Goal: Information Seeking & Learning: Compare options

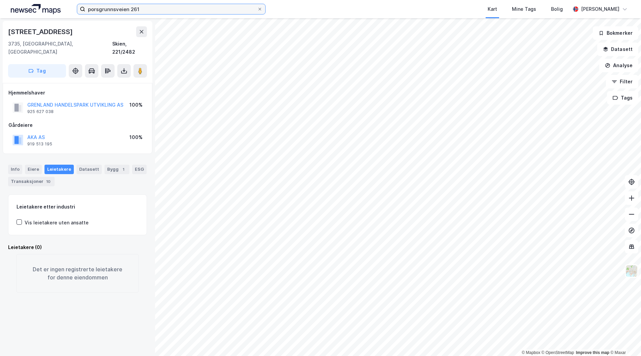
click at [217, 11] on input "porsgrunnsveien 261" at bounding box center [171, 9] width 172 height 10
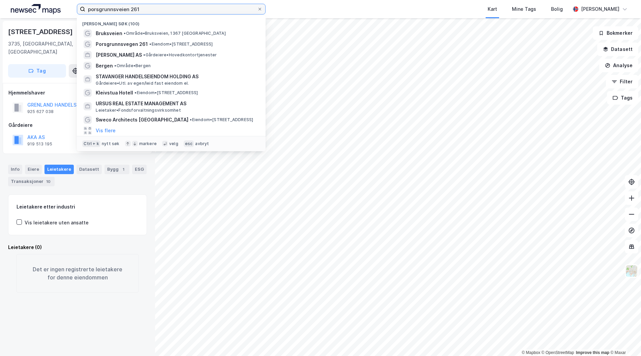
click at [217, 11] on input "porsgrunnsveien 261" at bounding box center [171, 9] width 172 height 10
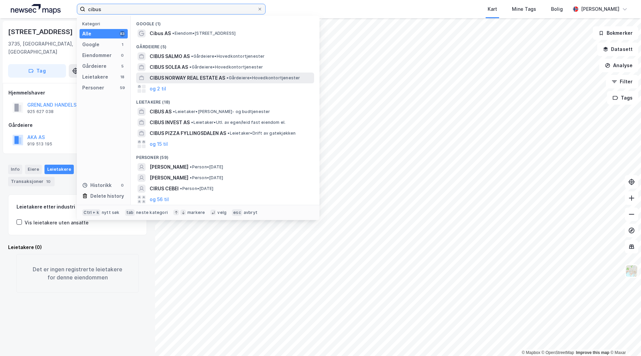
type input "cibus"
click at [213, 76] on span "CIBUS NORWAY REAL ESTATE AS" at bounding box center [188, 78] width 76 height 8
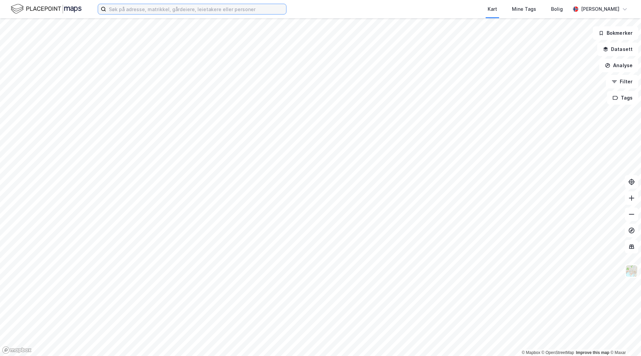
click at [168, 10] on input at bounding box center [196, 9] width 180 height 10
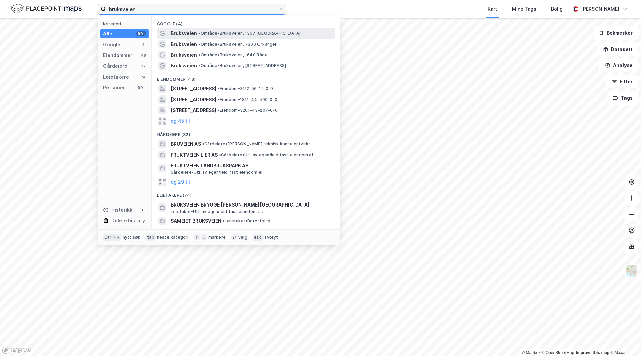
type input "bruksveien"
click at [188, 34] on span "Bruksveien" at bounding box center [184, 33] width 27 height 8
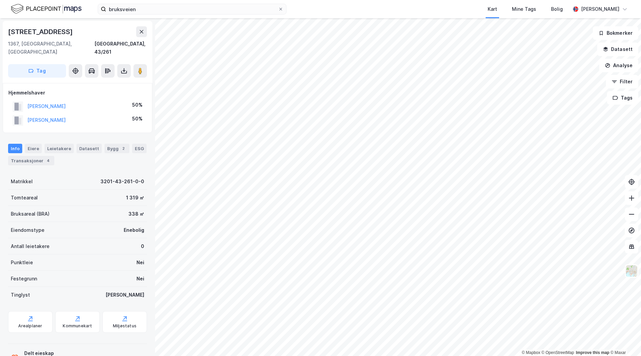
drag, startPoint x: 85, startPoint y: 109, endPoint x: 23, endPoint y: 109, distance: 62.0
click at [23, 113] on div "THORSNES JOHANNES 50%" at bounding box center [77, 120] width 138 height 14
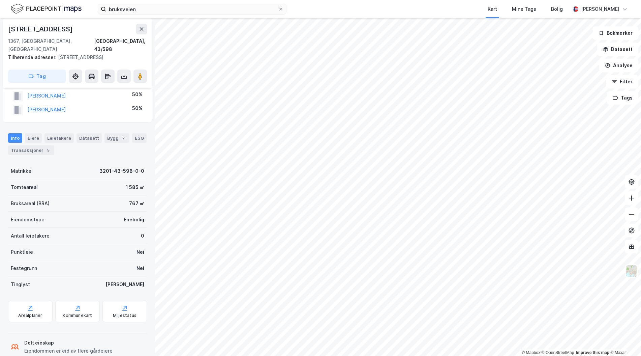
scroll to position [26, 0]
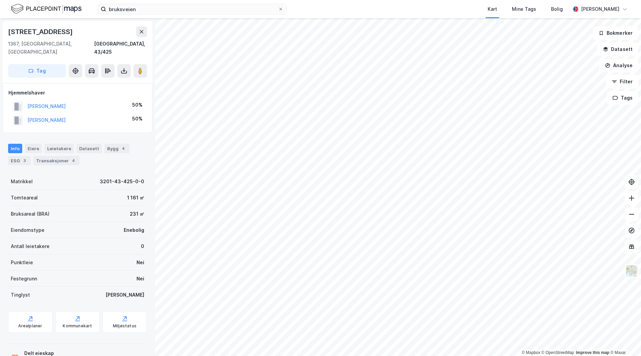
scroll to position [0, 0]
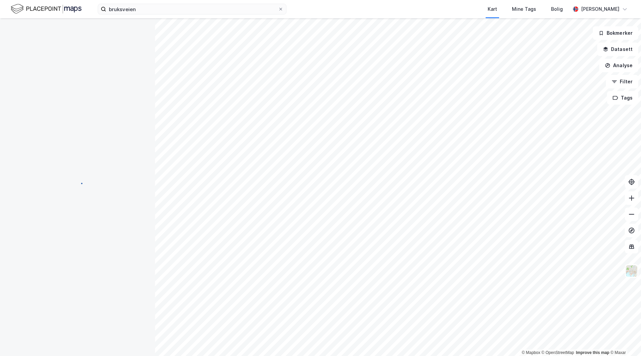
scroll to position [0, 0]
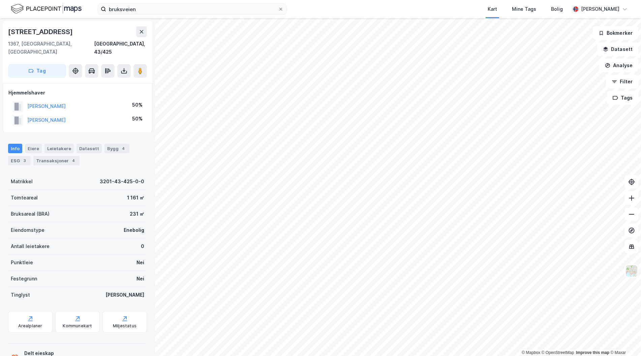
scroll to position [0, 0]
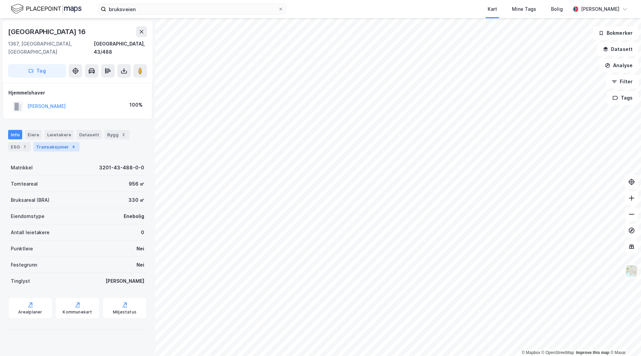
click at [66, 142] on div "Transaksjoner 4" at bounding box center [56, 146] width 46 height 9
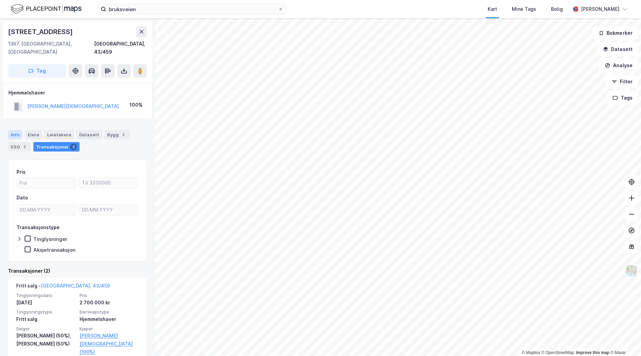
click at [15, 130] on div "Info" at bounding box center [15, 134] width 14 height 9
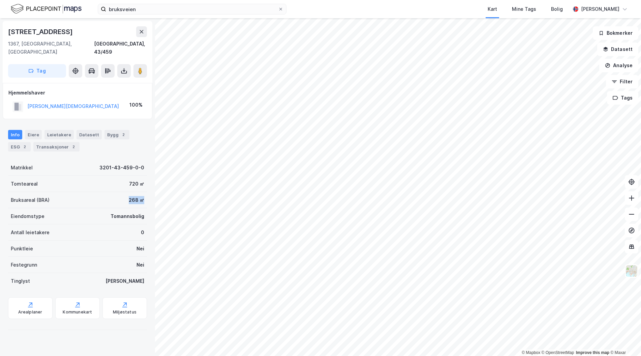
drag, startPoint x: 142, startPoint y: 192, endPoint x: 99, endPoint y: 189, distance: 42.9
click at [99, 189] on div "Bruksveien 23 1367, Snarøya, Akershus Bærum, 43/459 Tag Hjemmelshaver SYVERSTAD…" at bounding box center [77, 187] width 155 height 338
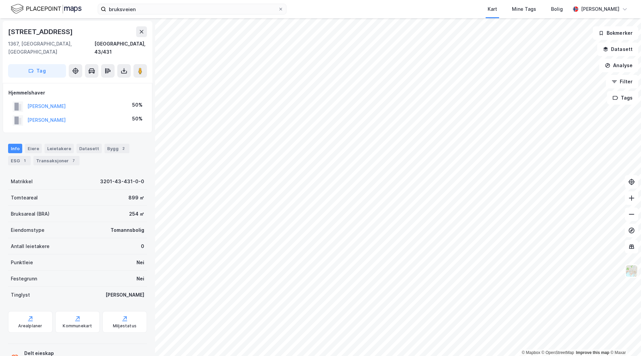
scroll to position [1, 0]
drag, startPoint x: 134, startPoint y: 200, endPoint x: 121, endPoint y: 202, distance: 13.0
click at [121, 204] on div "Bruksareal (BRA) 254 ㎡" at bounding box center [77, 212] width 139 height 16
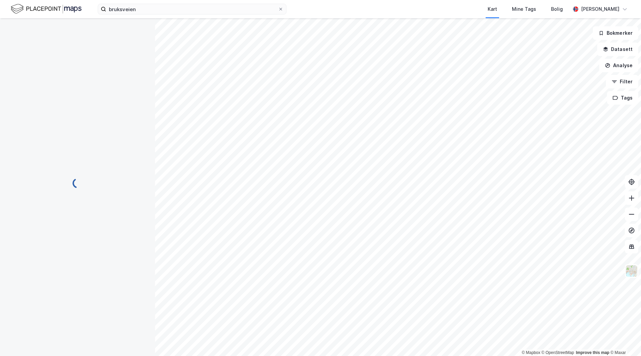
scroll to position [1, 0]
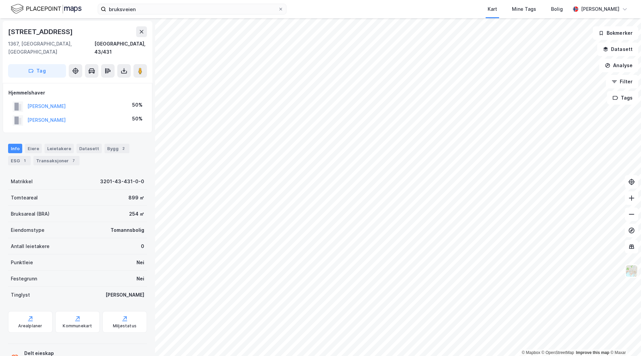
scroll to position [1, 0]
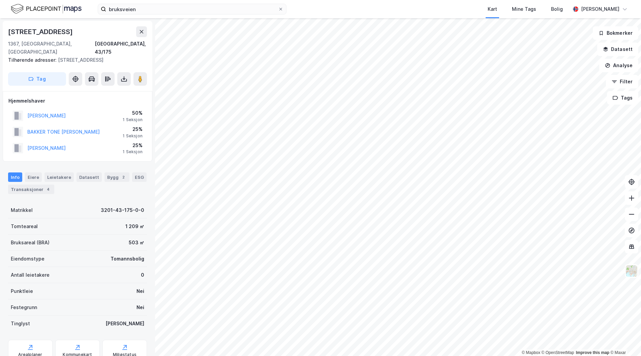
scroll to position [1, 0]
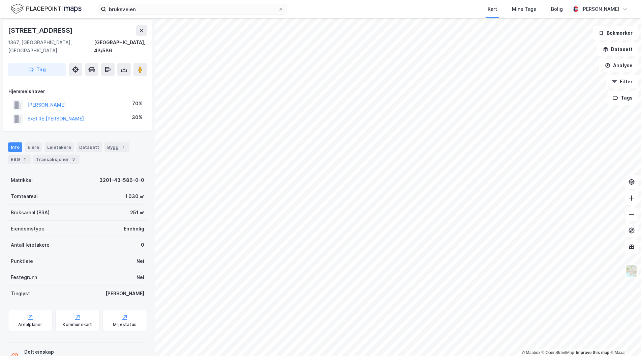
scroll to position [1, 0]
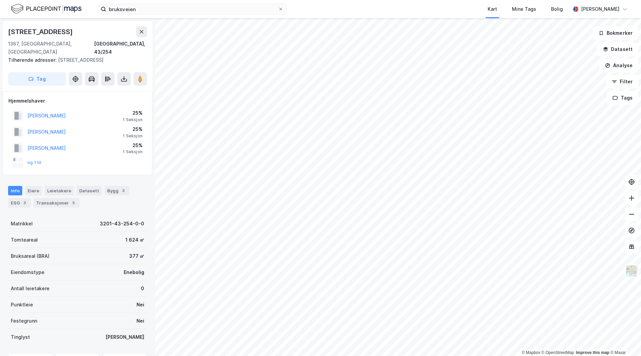
scroll to position [1, 0]
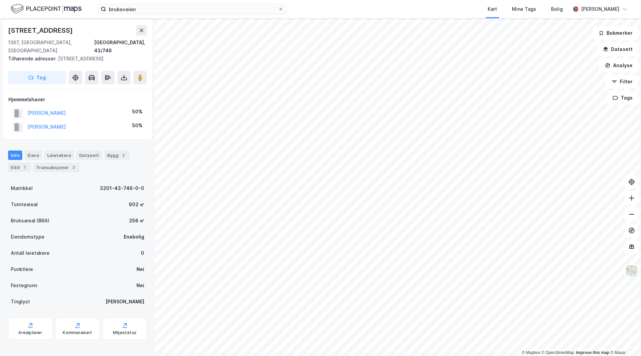
scroll to position [1, 0]
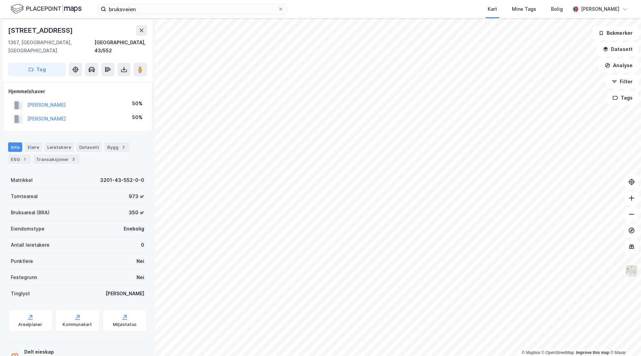
scroll to position [1, 0]
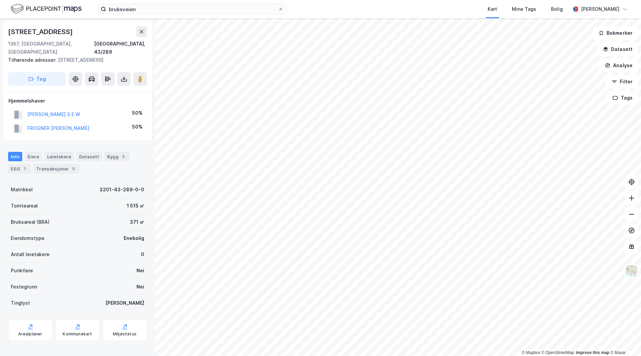
scroll to position [1, 0]
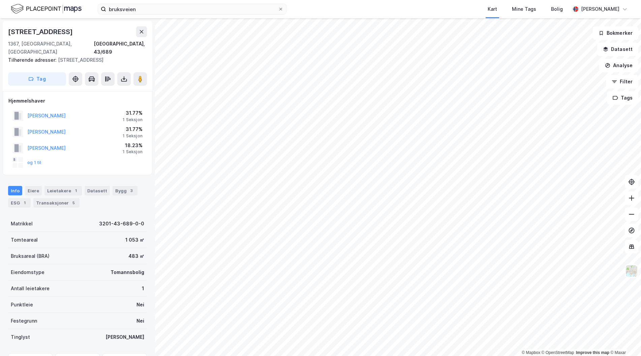
scroll to position [1, 0]
click at [153, 124] on div "© Mapbox © OpenStreetMap Improve this map © Maxar Bruksveien 96 1367, Snarøya, …" at bounding box center [320, 187] width 641 height 338
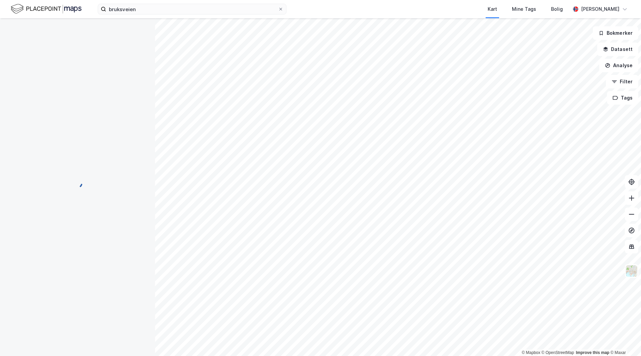
scroll to position [1, 0]
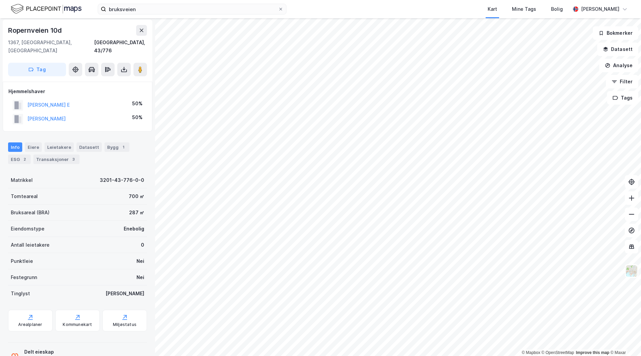
scroll to position [1, 0]
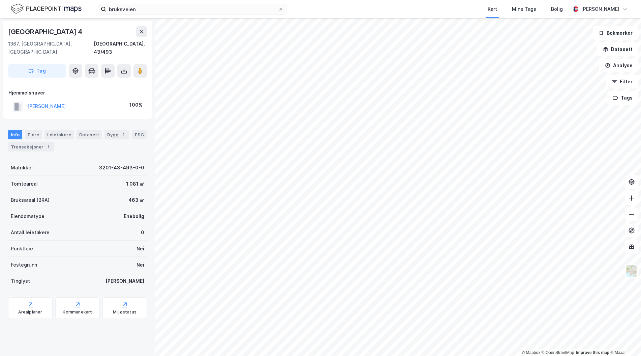
scroll to position [1, 0]
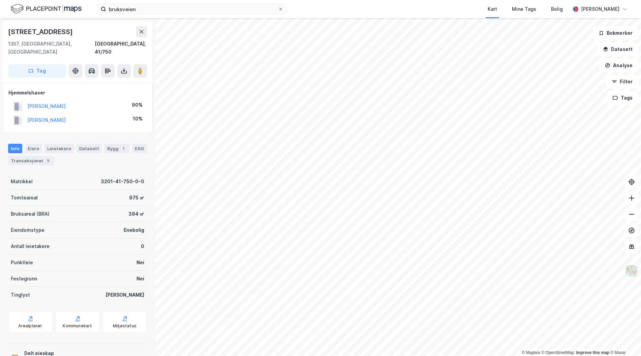
scroll to position [1, 0]
click at [329, 355] on html "bruksveien Kart Mine Tags Bolig Even Nilsen © Mapbox © OpenStreetMap Improve th…" at bounding box center [320, 178] width 641 height 356
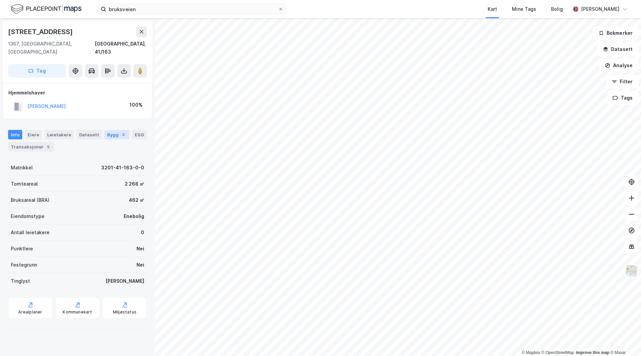
click at [111, 130] on div "Bygg 3" at bounding box center [117, 134] width 25 height 9
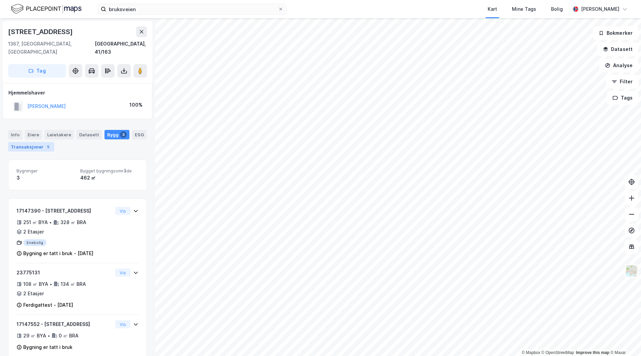
click at [36, 142] on div "Transaksjoner 5" at bounding box center [31, 146] width 46 height 9
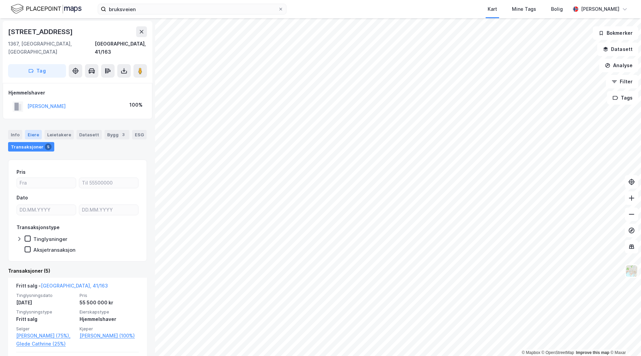
click at [26, 130] on div "Eiere" at bounding box center [33, 134] width 17 height 9
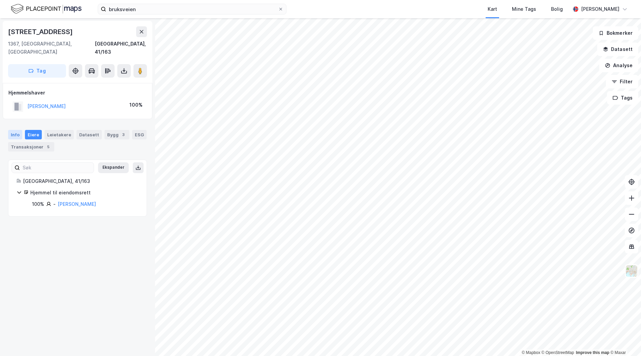
click at [15, 130] on div "Info" at bounding box center [15, 134] width 14 height 9
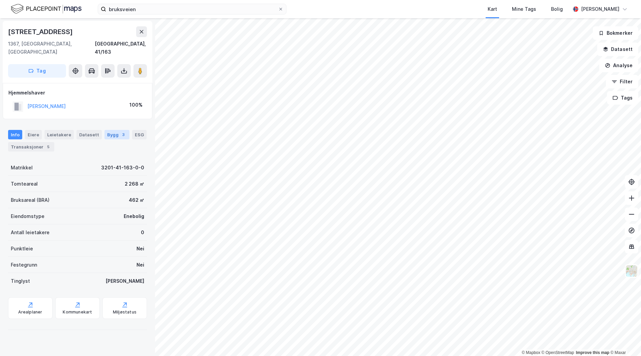
click at [109, 130] on div "Bygg 3" at bounding box center [117, 134] width 25 height 9
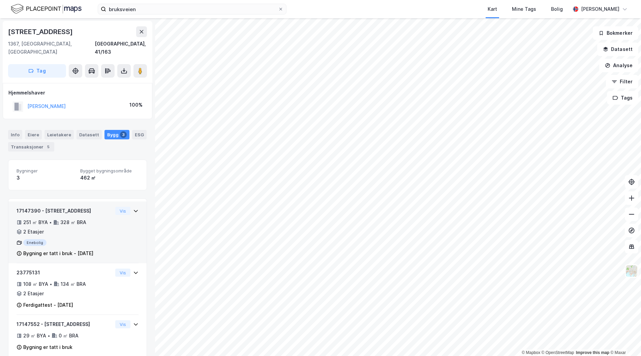
scroll to position [4, 0]
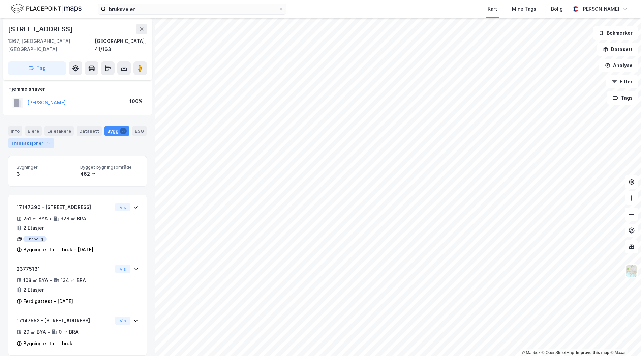
click at [45, 140] on div "5" at bounding box center [48, 143] width 7 height 7
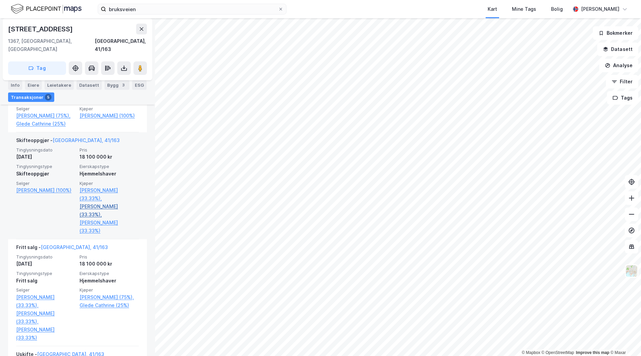
scroll to position [266, 0]
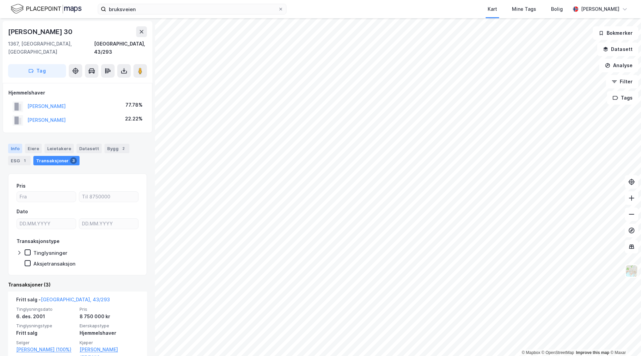
click at [17, 144] on div "Info" at bounding box center [15, 148] width 14 height 9
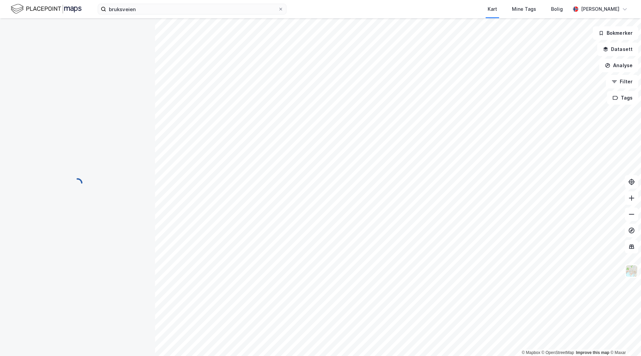
scroll to position [4, 0]
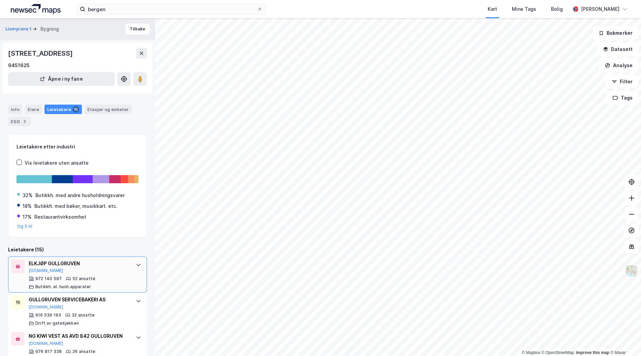
click at [120, 272] on div "ELKJØP GULLGRUVEN [DOMAIN_NAME]" at bounding box center [79, 266] width 100 height 14
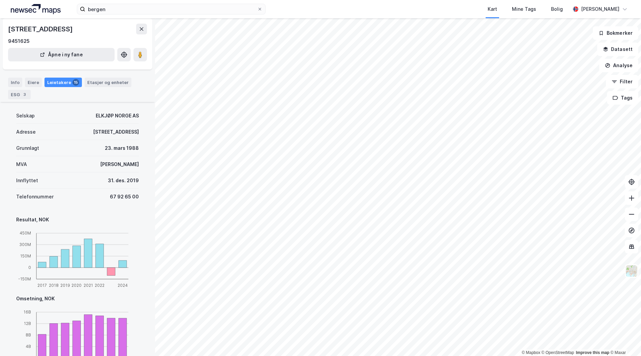
scroll to position [135, 0]
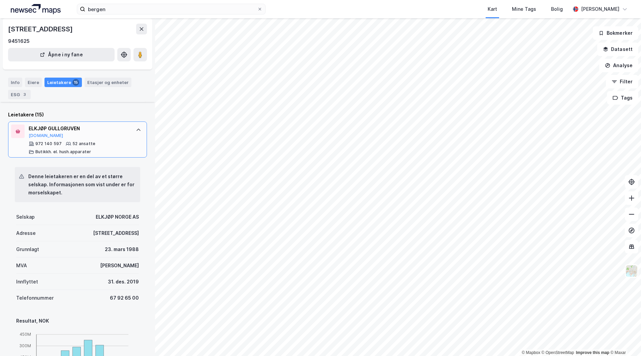
click at [79, 143] on div "52 ansatte" at bounding box center [83, 143] width 23 height 5
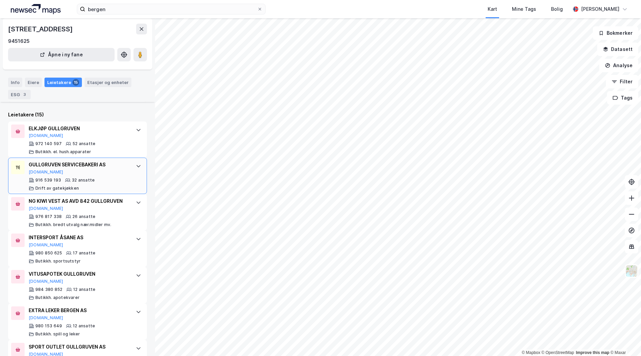
click at [81, 169] on div "GULLGRUVEN SERVICEBAKERI AS [DOMAIN_NAME]" at bounding box center [79, 167] width 100 height 14
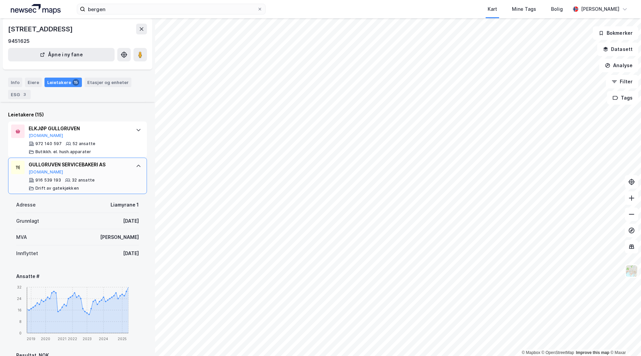
click at [81, 169] on div "GULLGRUVEN SERVICEBAKERI AS Proff.no" at bounding box center [79, 167] width 100 height 14
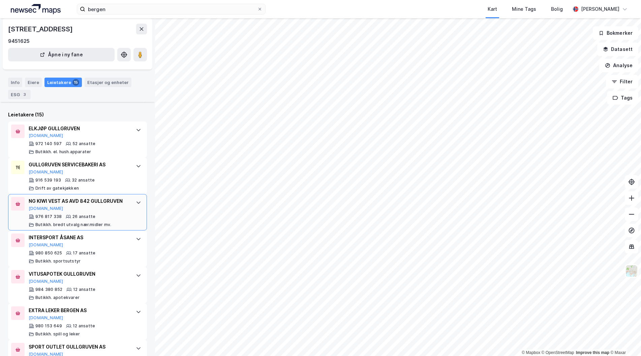
click at [81, 208] on div "NG KIWI VEST AS AVD 842 GULLGRUVEN Brreg.no" at bounding box center [79, 204] width 100 height 14
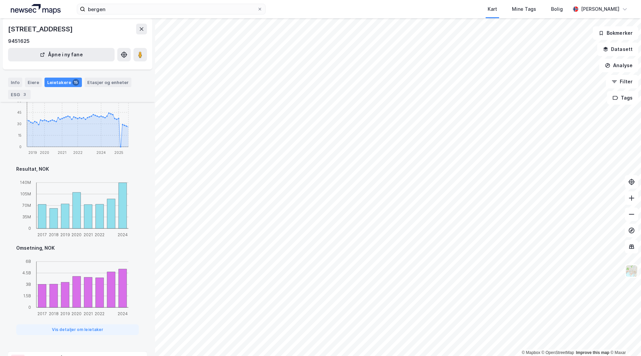
scroll to position [236, 0]
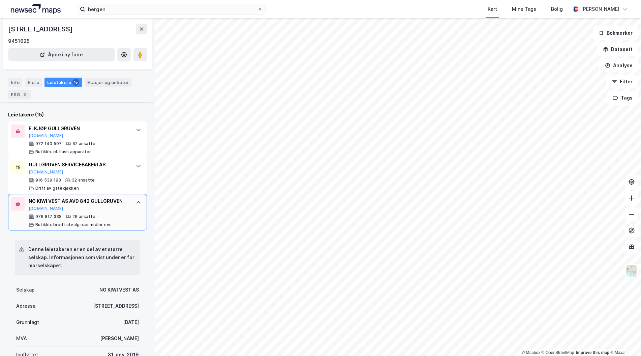
click at [100, 201] on div "NG KIWI VEST AS AVD 842 GULLGRUVEN" at bounding box center [79, 201] width 100 height 8
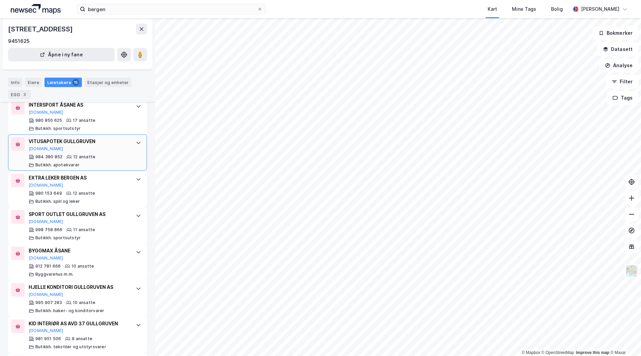
scroll to position [270, 0]
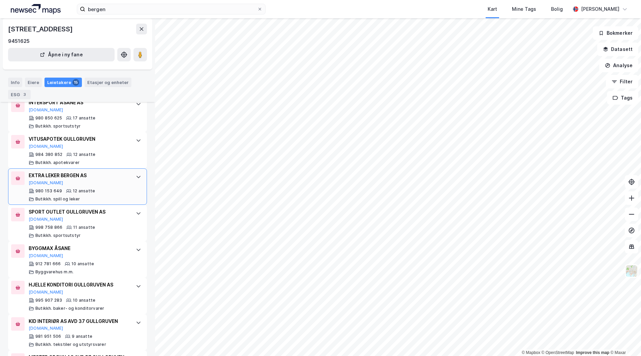
click at [95, 178] on div "EXTRA LEKER BERGEN AS" at bounding box center [79, 175] width 100 height 8
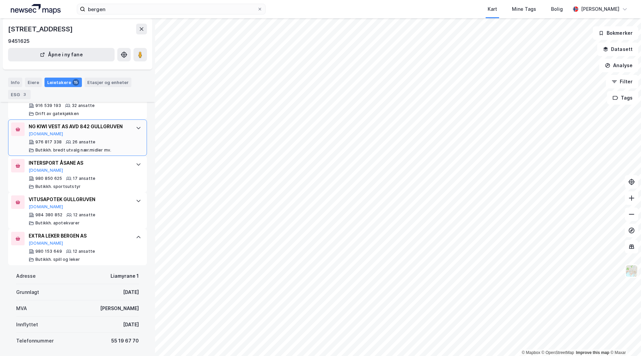
scroll to position [169, 0]
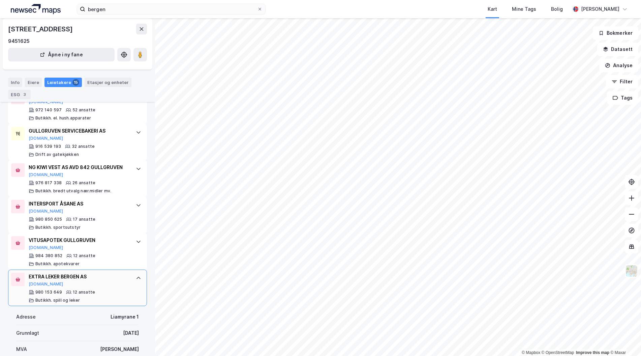
click at [102, 288] on div "EXTRA LEKER BERGEN AS Proff.no 980 153 649 12 ansatte Butikkh. spill og leker" at bounding box center [79, 287] width 100 height 30
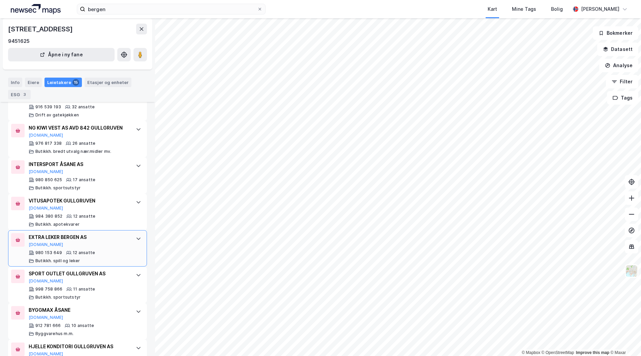
scroll to position [270, 0]
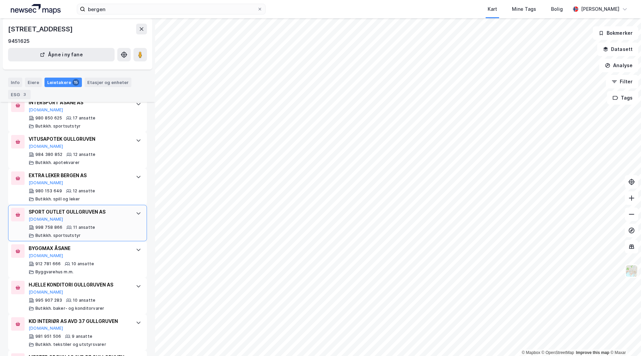
click at [72, 224] on div "SPORT OUTLET GULLGRUVEN AS Brreg.no 998 758 866 11 ansatte Butikkh. sportsutstyr" at bounding box center [79, 223] width 100 height 30
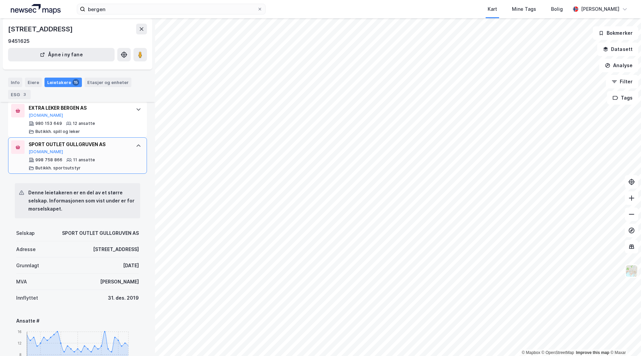
click at [108, 168] on div "998 758 866 11 ansatte Butikkh. sportsutstyr" at bounding box center [79, 163] width 100 height 13
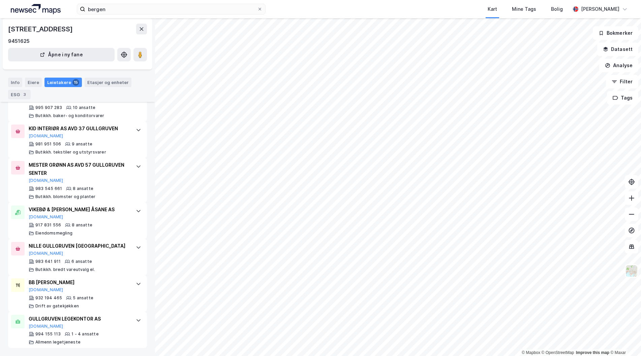
scroll to position [463, 0]
click at [106, 318] on div "GULLGRUVEN LEGEKONTOR AS" at bounding box center [79, 318] width 100 height 8
click at [194, 10] on input "bergen" at bounding box center [171, 9] width 172 height 10
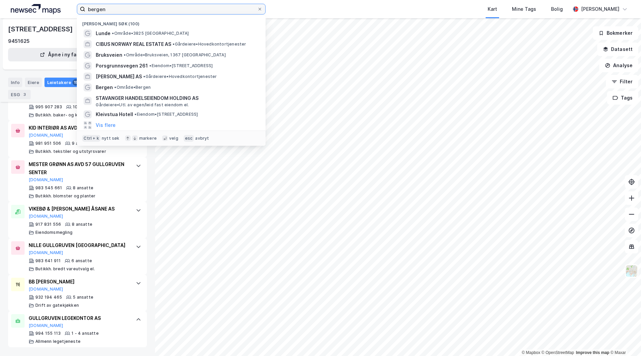
click at [194, 10] on input "bergen" at bounding box center [171, 9] width 172 height 10
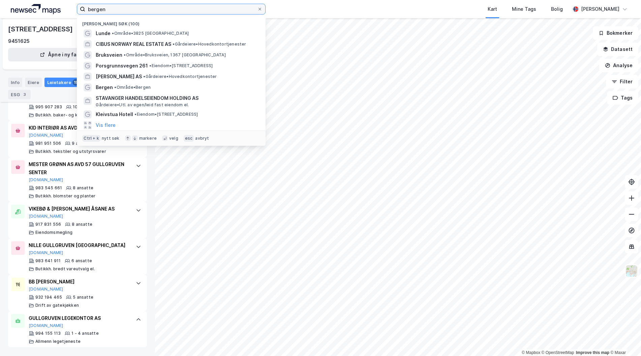
click at [194, 10] on input "bergen" at bounding box center [171, 9] width 172 height 10
click at [252, 10] on input "bergen" at bounding box center [171, 9] width 172 height 10
click at [220, 5] on input "bergen" at bounding box center [171, 9] width 172 height 10
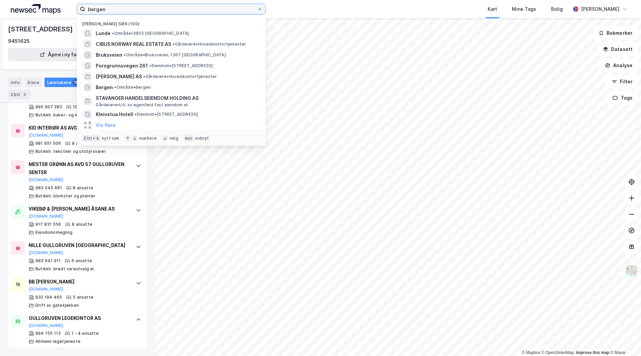
click at [222, 5] on input "bergen" at bounding box center [171, 9] width 172 height 10
click at [223, 5] on input "bergen" at bounding box center [171, 9] width 172 height 10
type input "b"
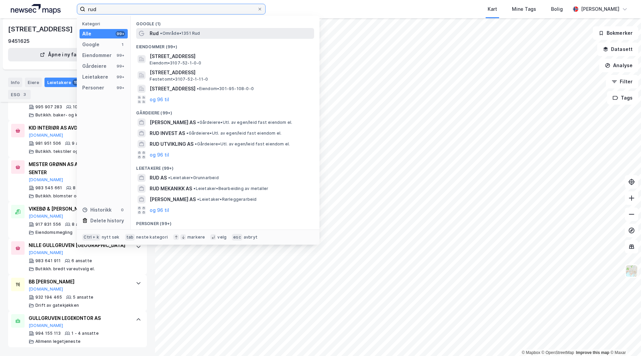
type input "rud"
click at [172, 34] on span "• Område • 1351 Rud" at bounding box center [180, 33] width 40 height 5
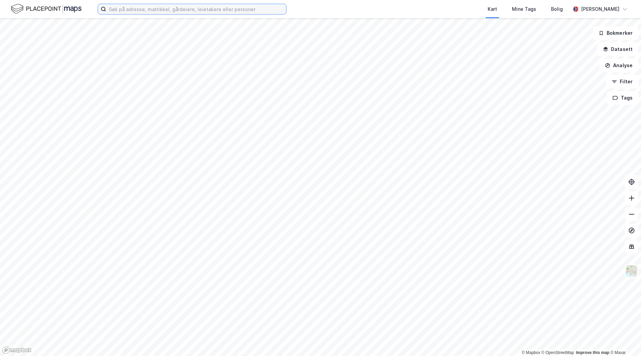
click at [143, 11] on input at bounding box center [196, 9] width 180 height 10
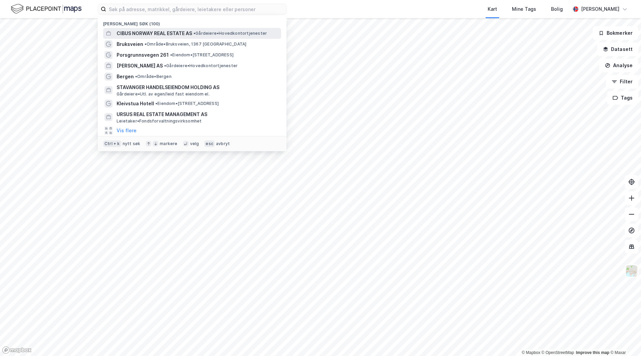
click at [145, 35] on span "CIBUS NORWAY REAL ESTATE AS" at bounding box center [155, 33] width 76 height 8
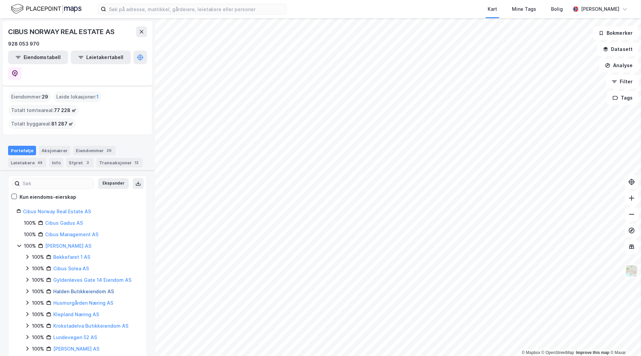
scroll to position [83, 0]
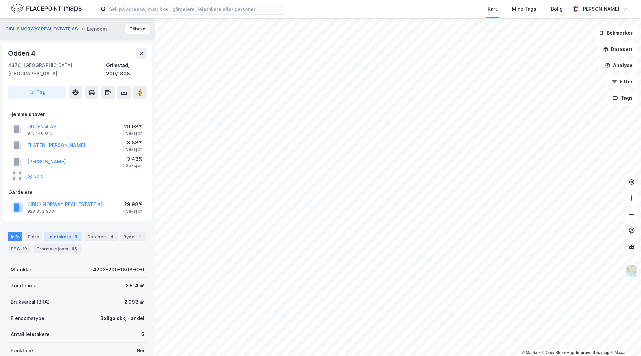
click at [66, 232] on div "Leietakere 5" at bounding box center [63, 236] width 37 height 9
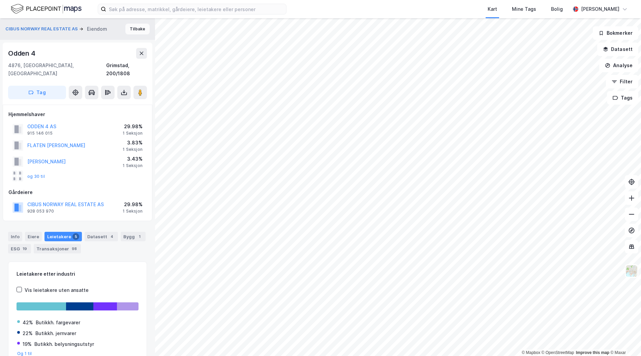
click at [130, 30] on button "Tilbake" at bounding box center [137, 29] width 24 height 11
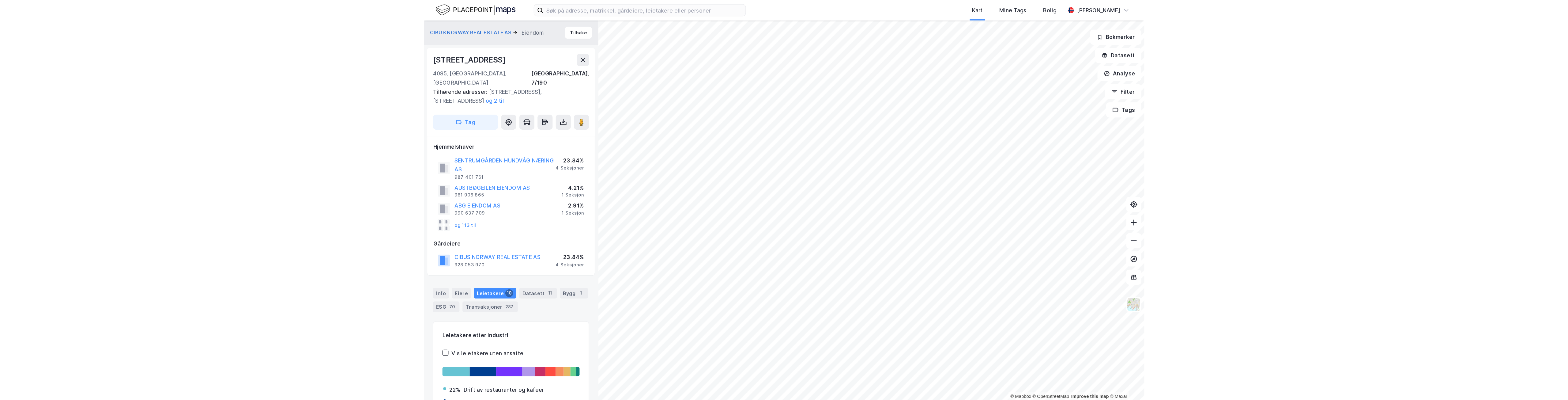
scroll to position [1, 0]
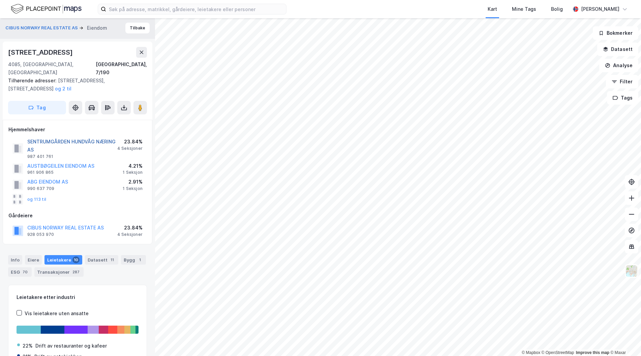
click at [0, 0] on button "SENTRUMGÅRDEN HUNDVÅG NÆRING AS" at bounding box center [0, 0] width 0 height 0
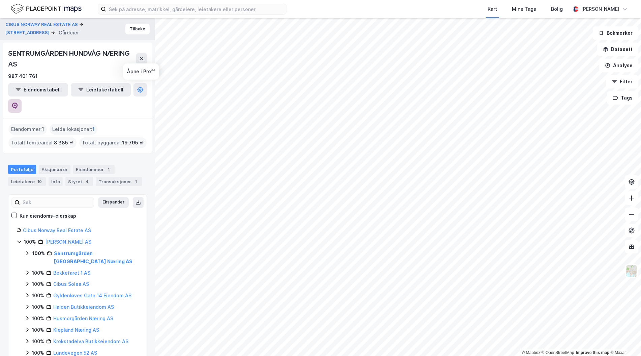
click at [18, 103] on icon at bounding box center [15, 106] width 6 height 7
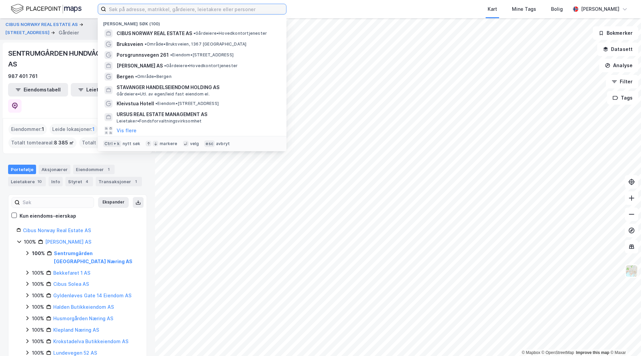
click at [188, 9] on input at bounding box center [196, 9] width 180 height 10
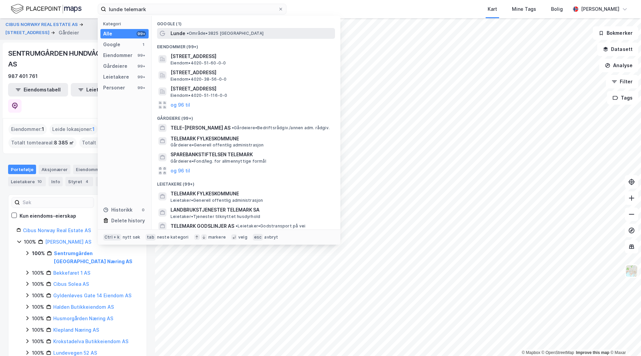
click at [203, 31] on span "• Område • 3825 Lunde" at bounding box center [225, 33] width 77 height 5
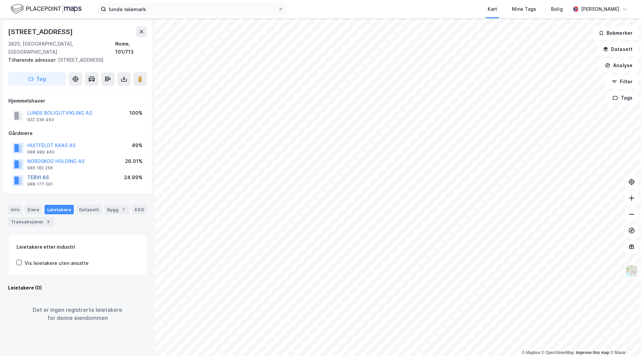
click at [0, 0] on button "TERVI AS" at bounding box center [0, 0] width 0 height 0
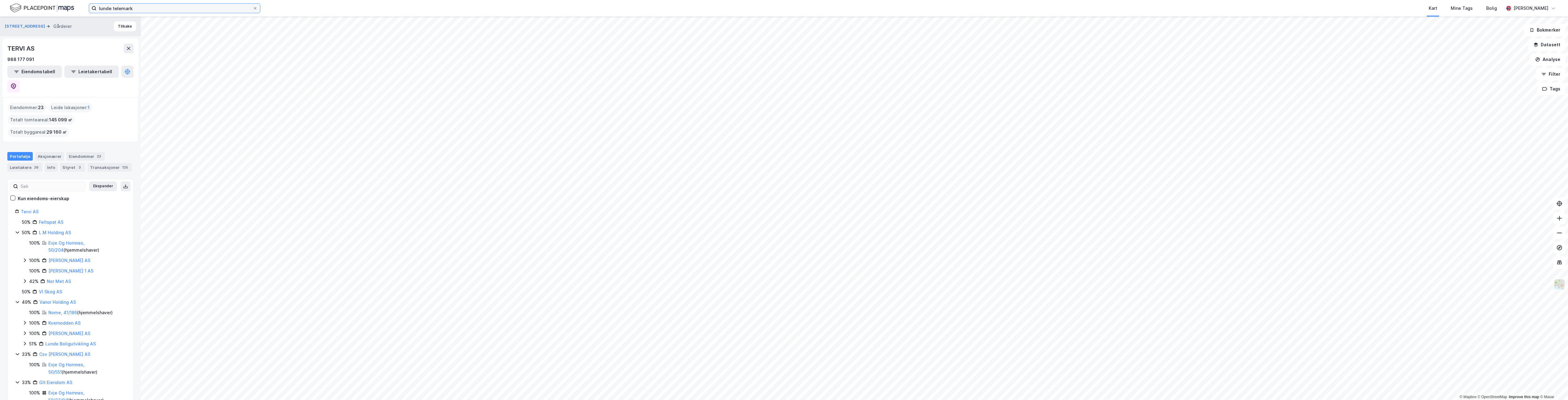
click at [134, 8] on input "lunde telemark" at bounding box center [174, 8] width 156 height 9
click at [134, 7] on input "lunde telemark" at bounding box center [174, 8] width 156 height 9
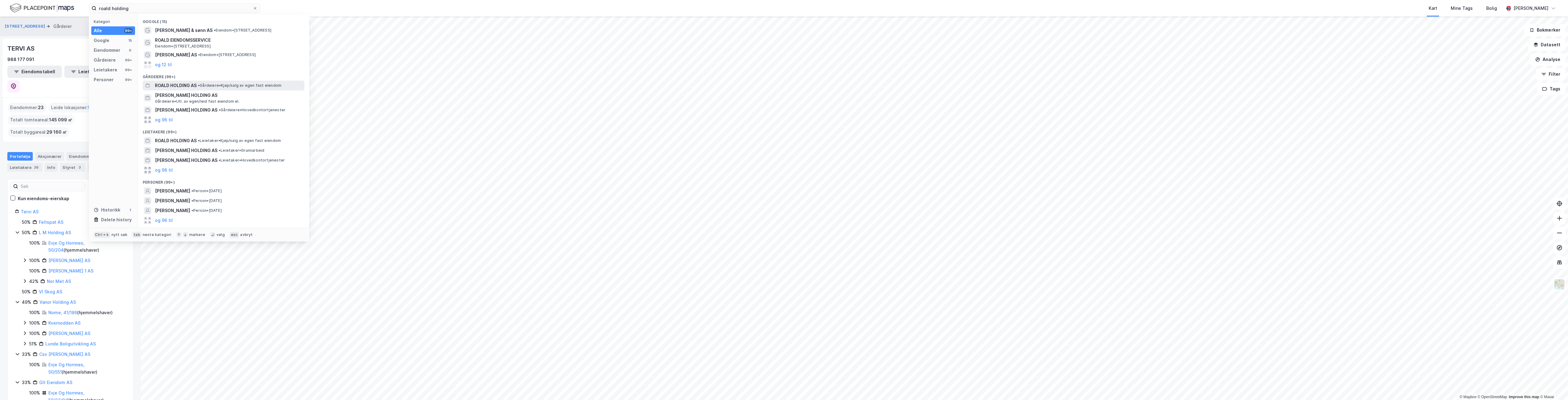
click at [195, 84] on span "ROALD HOLDING AS" at bounding box center [176, 85] width 42 height 7
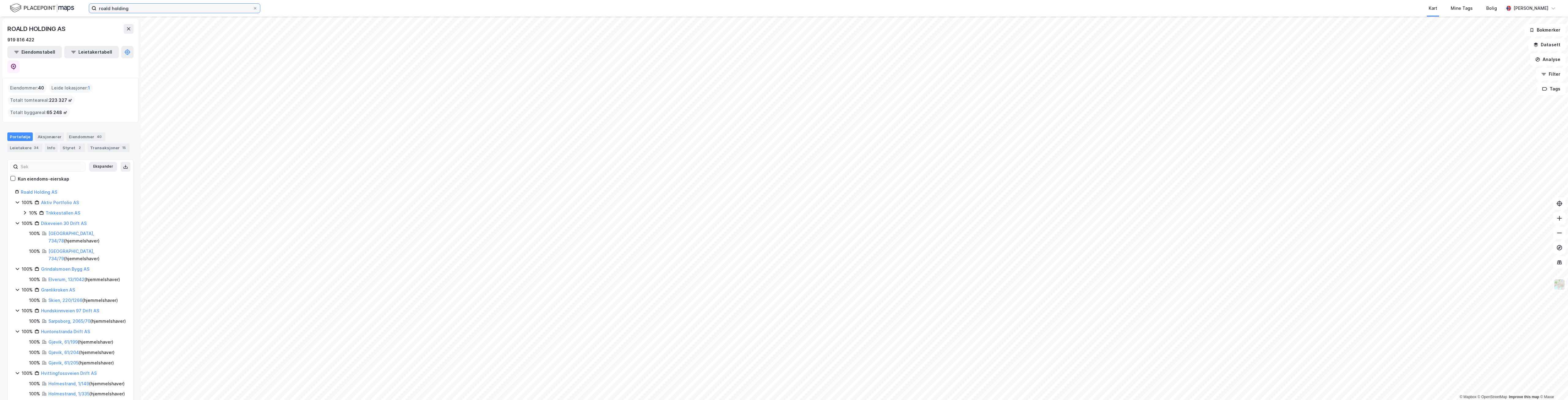
click at [162, 10] on input "roald holding" at bounding box center [174, 8] width 156 height 9
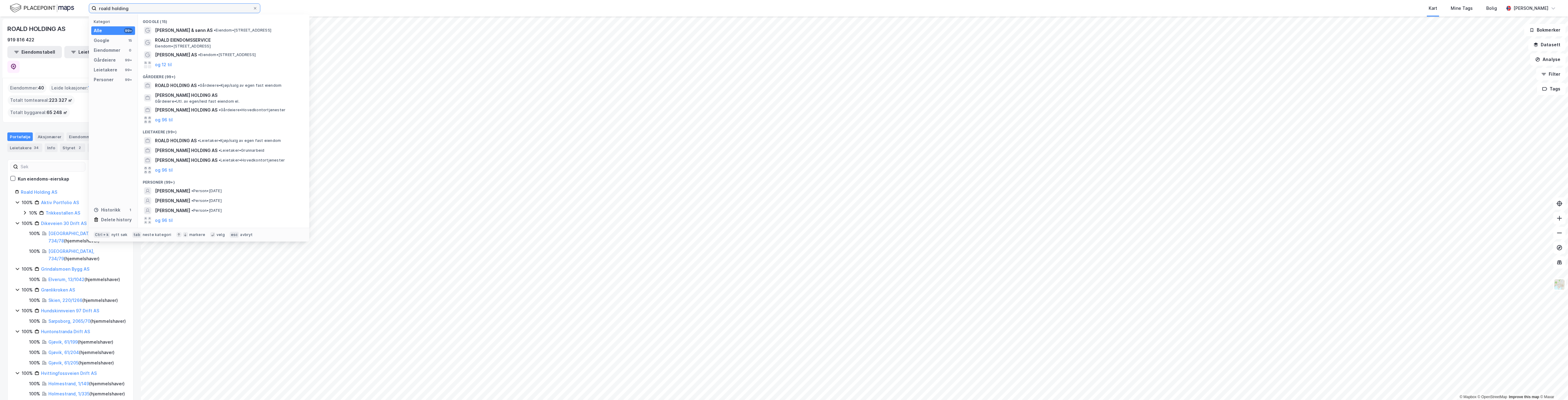
click at [162, 10] on input "roald holding" at bounding box center [174, 8] width 156 height 9
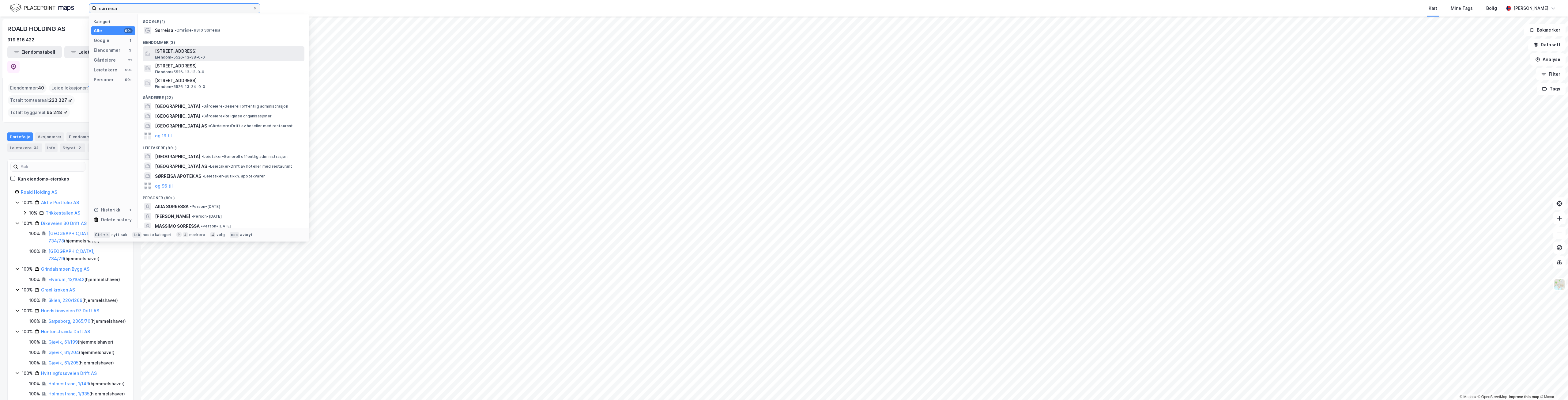
type input "sørreisa"
click at [177, 51] on span "Sørreisaveien 4, 9310, SØRREISA, SØRREISA" at bounding box center [229, 51] width 147 height 7
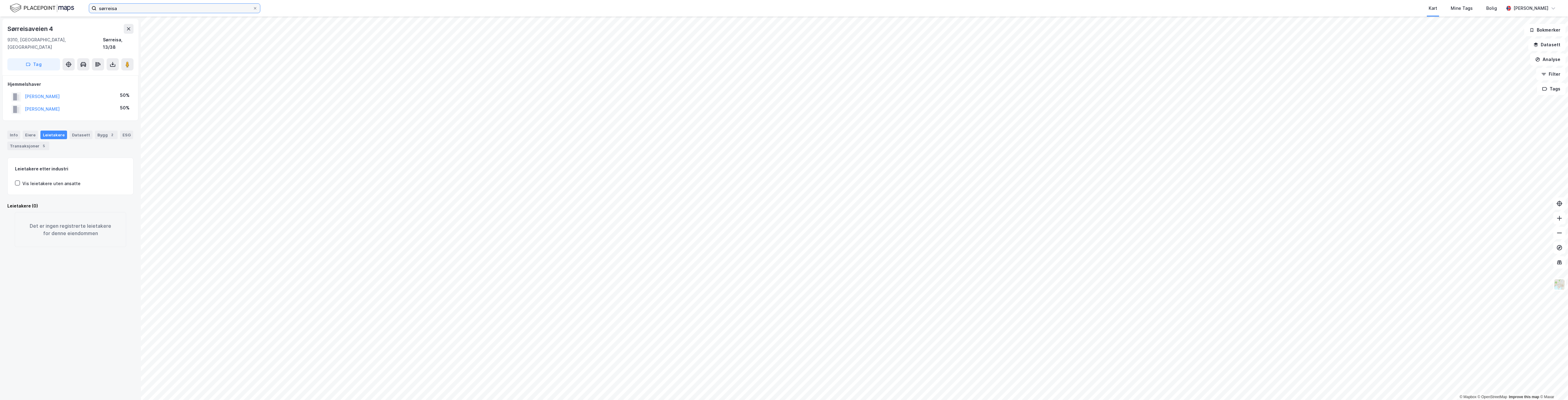
click at [120, 12] on input "sørreisa" at bounding box center [174, 8] width 156 height 9
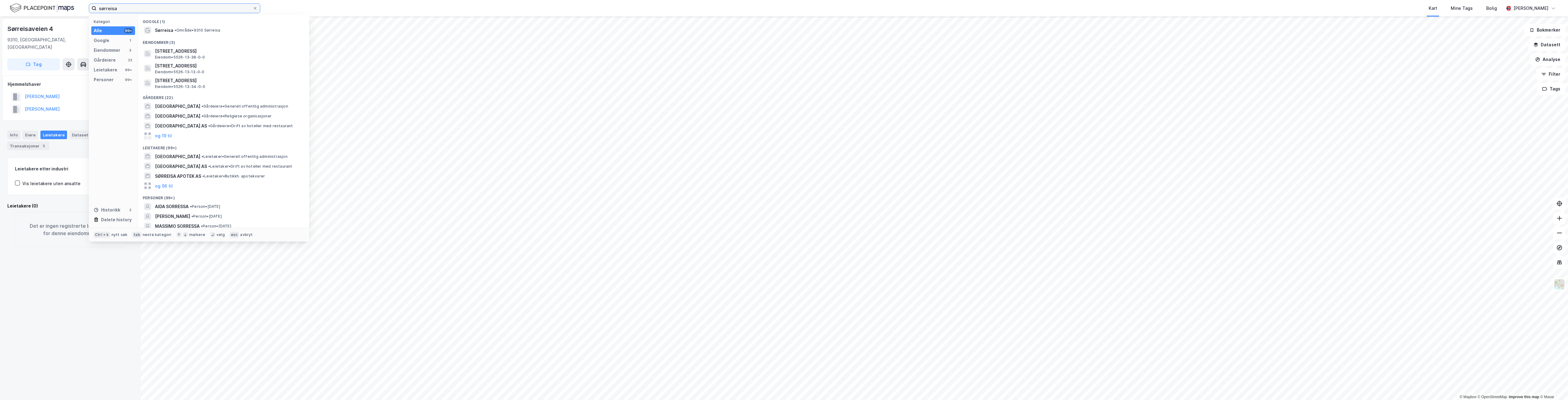
click at [120, 12] on input "sørreisa" at bounding box center [174, 8] width 156 height 9
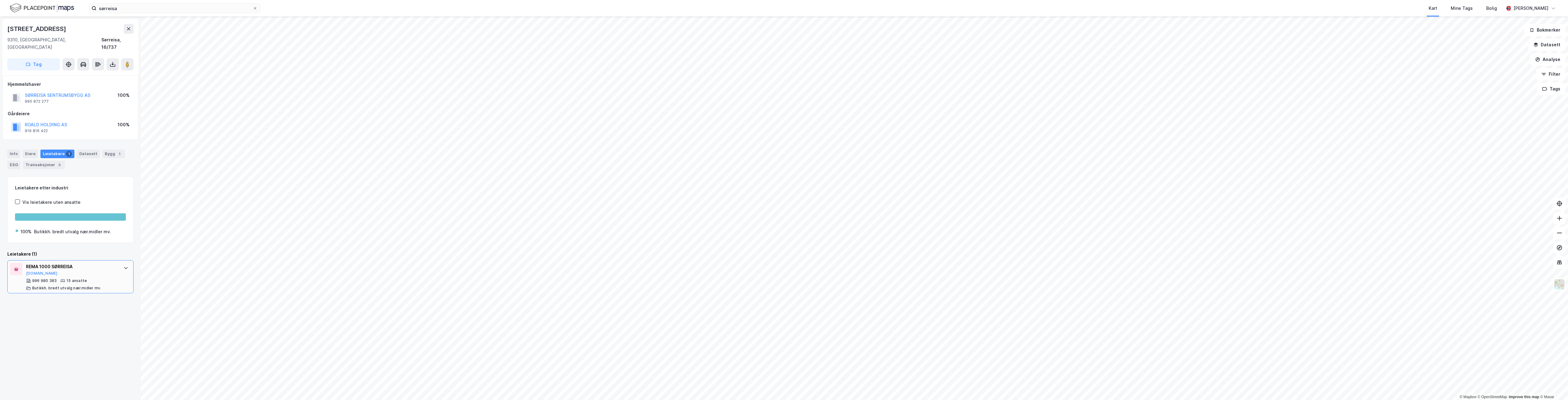
click at [105, 263] on div "REMA 1000 SØRREISA" at bounding box center [72, 266] width 91 height 7
click at [127, 61] on image at bounding box center [127, 64] width 4 height 6
drag, startPoint x: 60, startPoint y: 117, endPoint x: 11, endPoint y: 122, distance: 49.3
click at [11, 122] on div "COOP NORD SA 938 497 257 100%" at bounding box center [70, 127] width 125 height 15
copy button "COOP NORD SA"
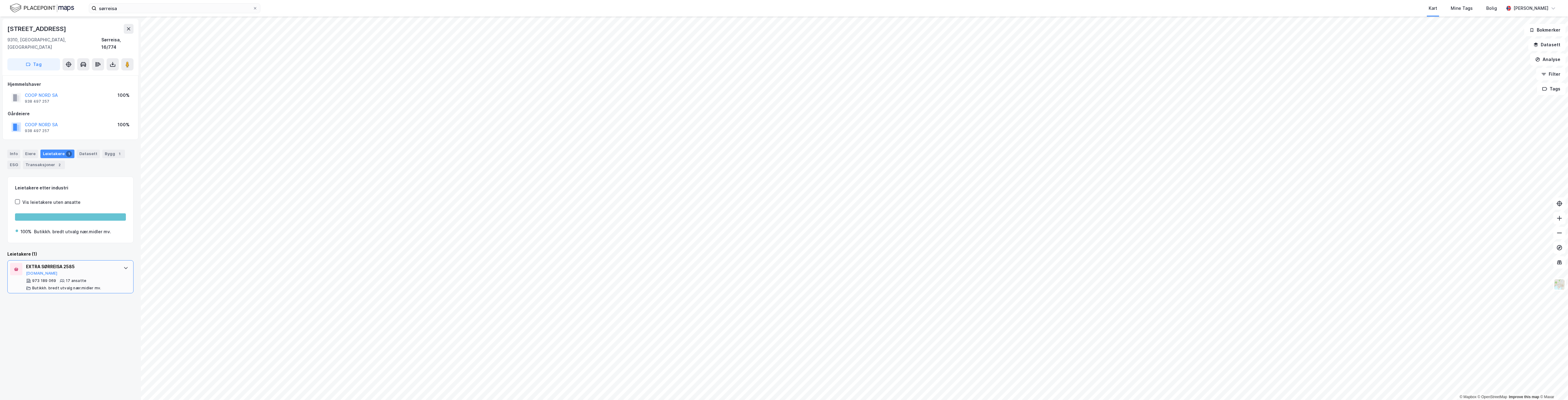
click at [71, 265] on div "EXTRA SØRREISA 2585 Brreg.no" at bounding box center [72, 269] width 91 height 13
click at [104, 150] on div "Bygg 1" at bounding box center [114, 154] width 23 height 8
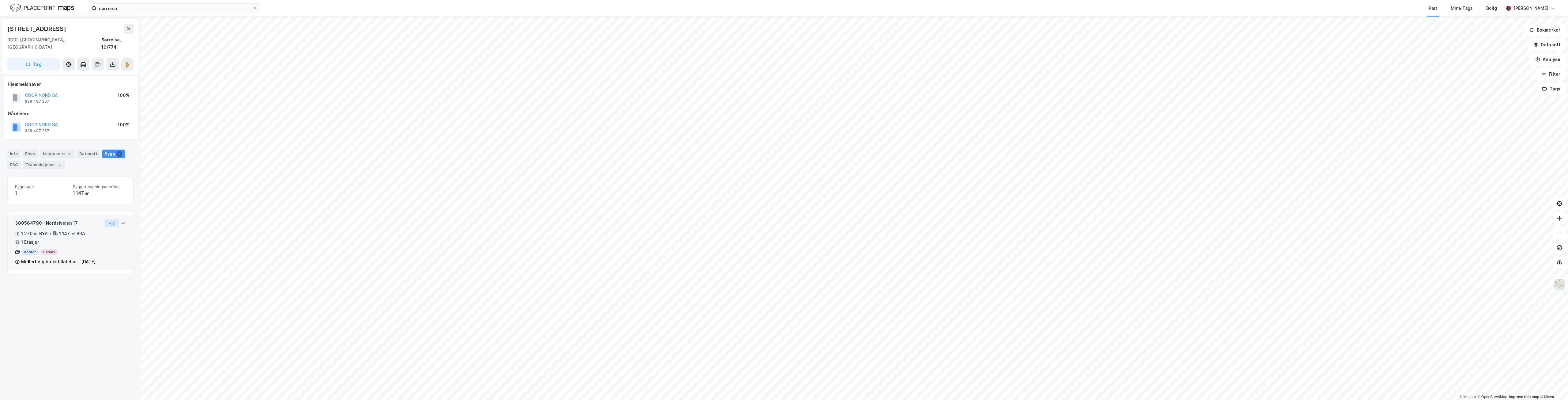
click at [109, 219] on button "Vis" at bounding box center [111, 223] width 14 height 7
click at [61, 150] on div "Leietakere 1" at bounding box center [57, 154] width 34 height 8
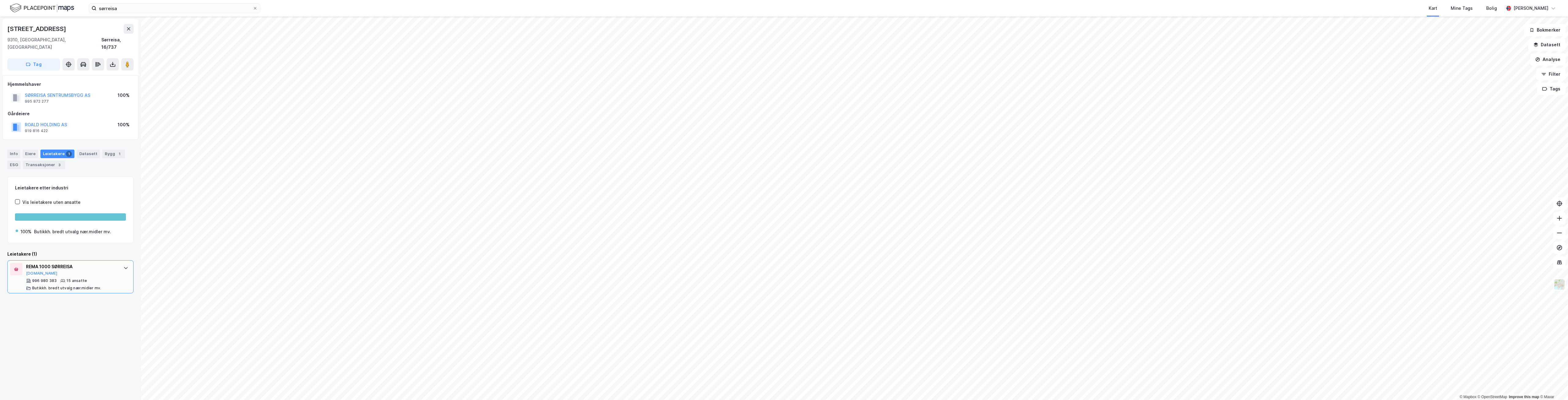
click at [105, 263] on div "REMA 1000 SØRREISA" at bounding box center [72, 266] width 91 height 7
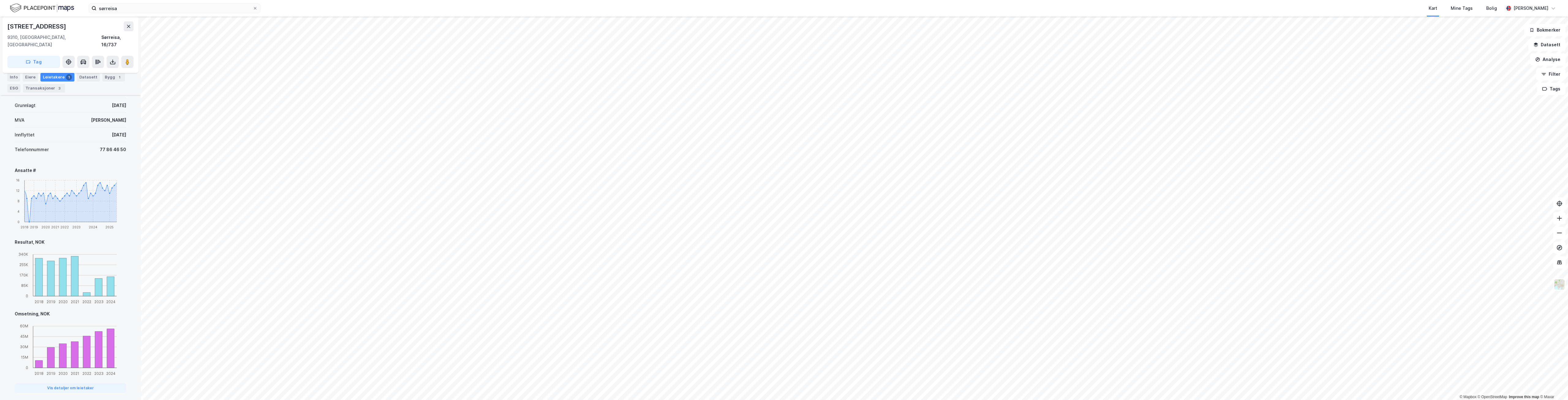
scroll to position [286, 0]
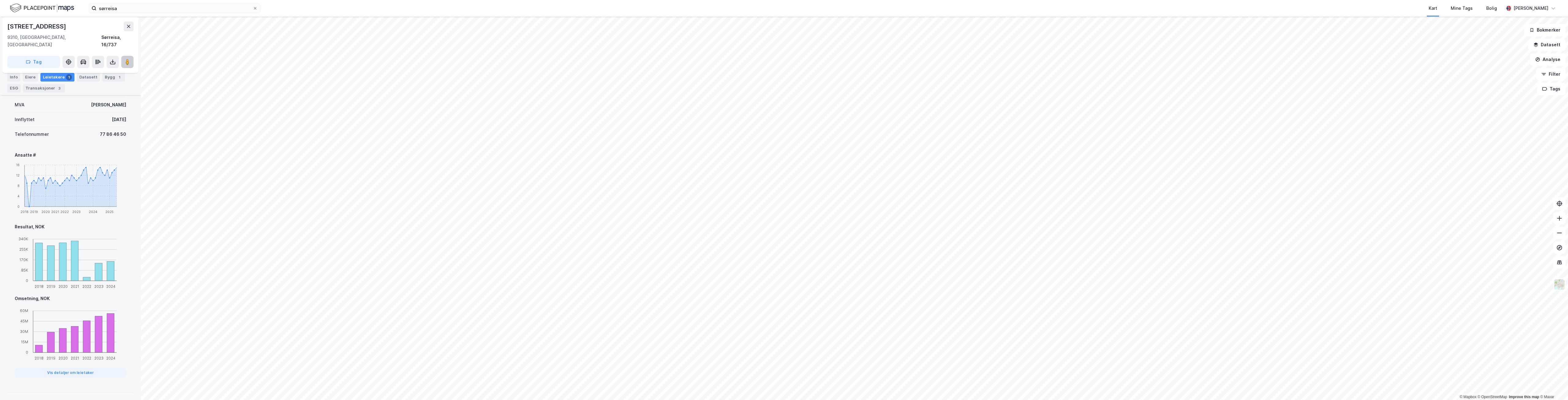
click at [125, 59] on image at bounding box center [127, 62] width 4 height 6
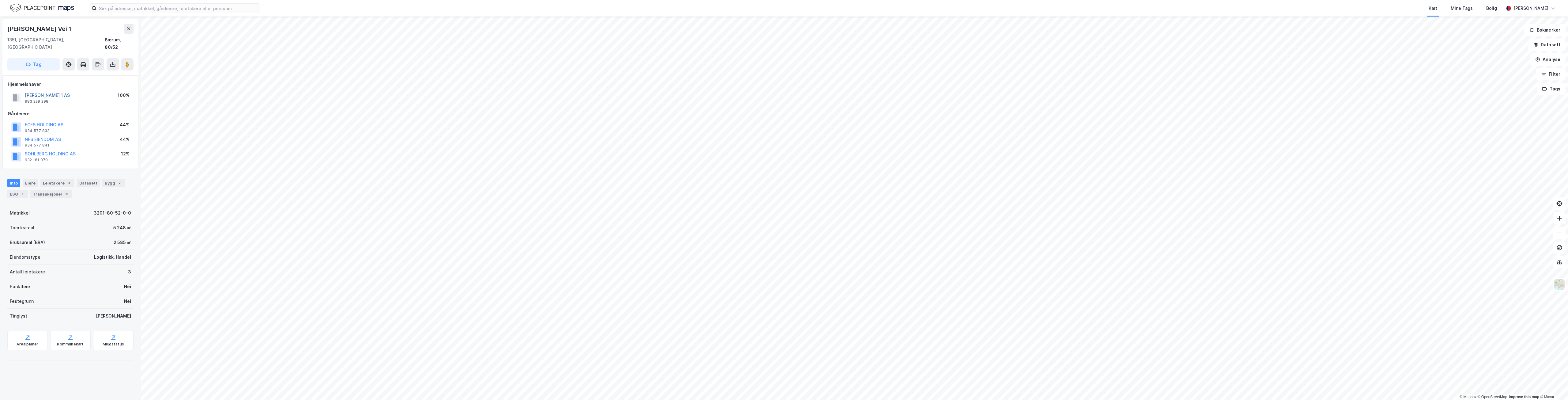
click at [0, 0] on button "[PERSON_NAME] 1 AS" at bounding box center [0, 0] width 0 height 0
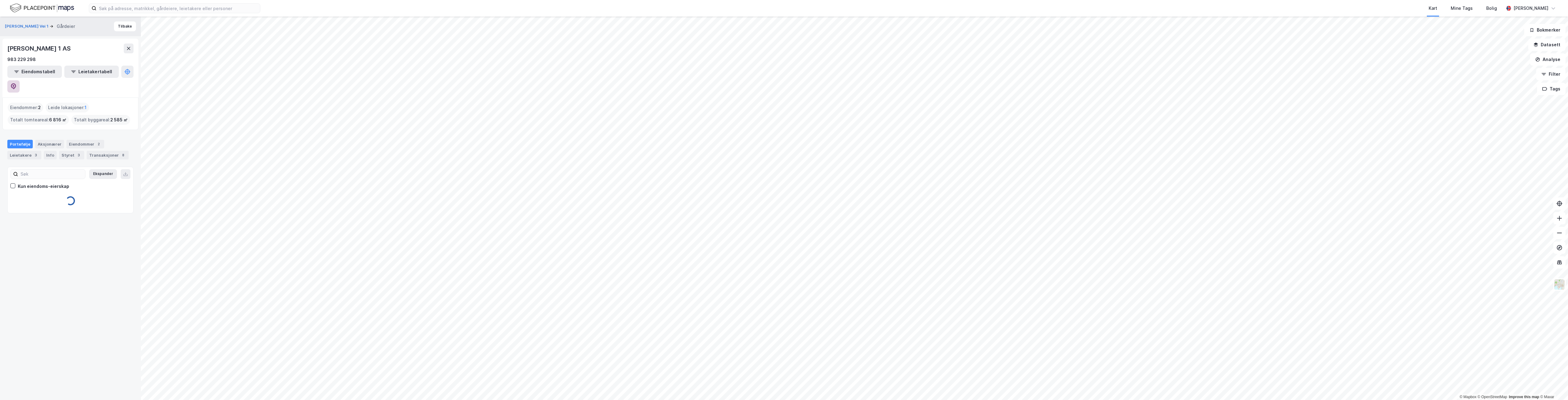
click at [16, 84] on icon at bounding box center [14, 86] width 5 height 6
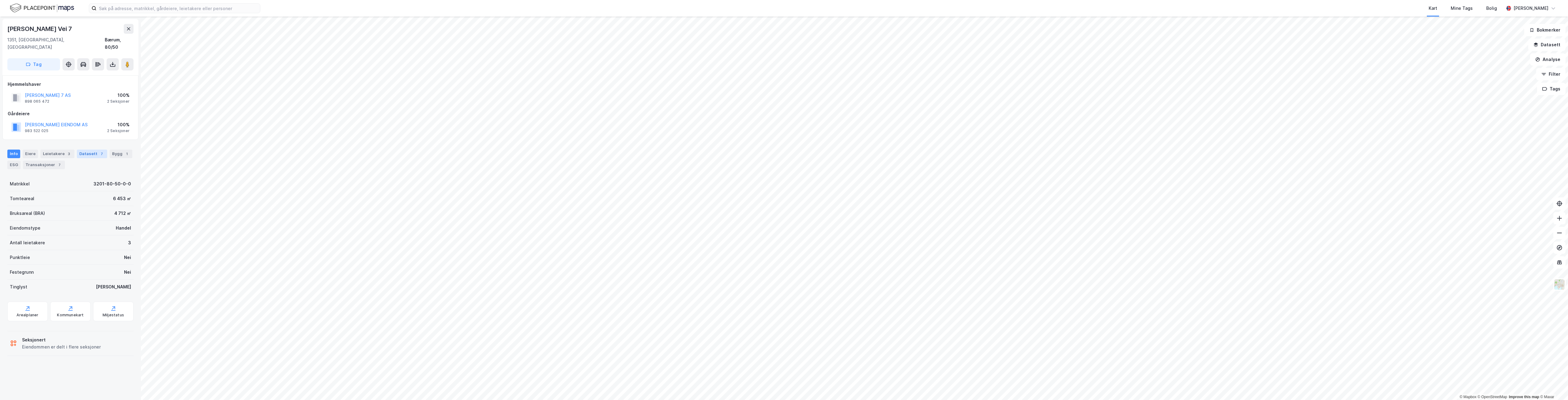
click at [89, 150] on div "Datasett 7" at bounding box center [92, 154] width 30 height 8
click at [0, 0] on button "[PERSON_NAME] 7 AS" at bounding box center [0, 0] width 0 height 0
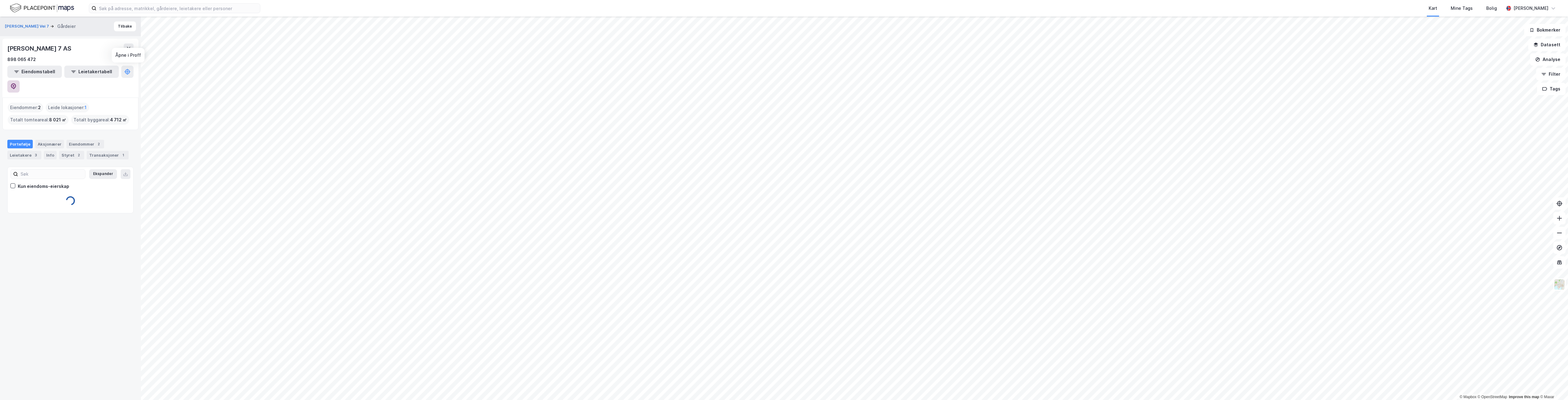
click at [16, 84] on icon at bounding box center [13, 86] width 6 height 6
click at [184, 4] on input at bounding box center [178, 8] width 164 height 9
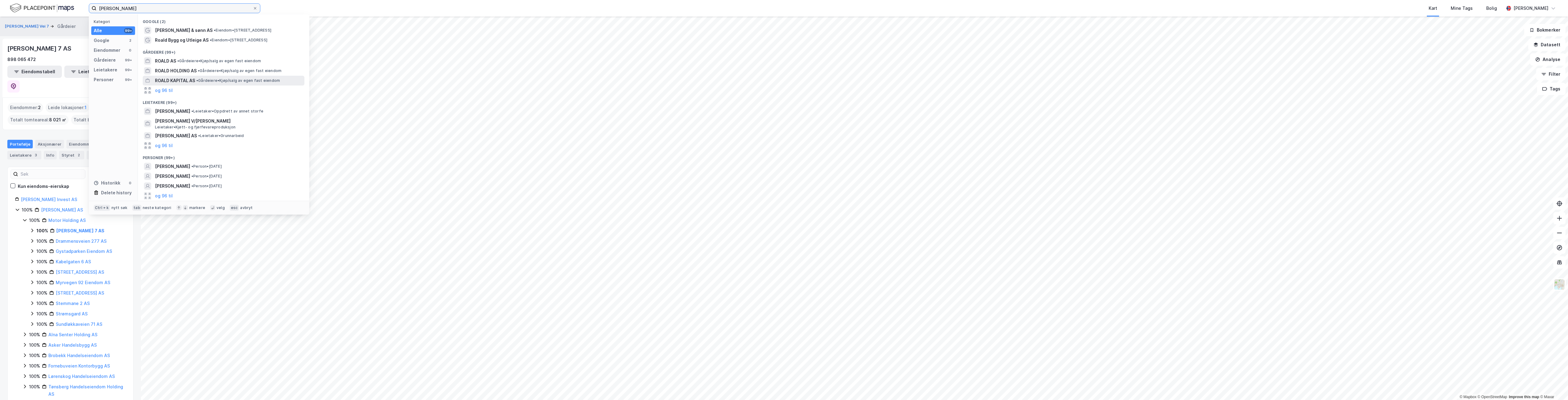
type input "[PERSON_NAME]"
click at [193, 78] on span "ROALD KAPITAL AS" at bounding box center [175, 81] width 40 height 7
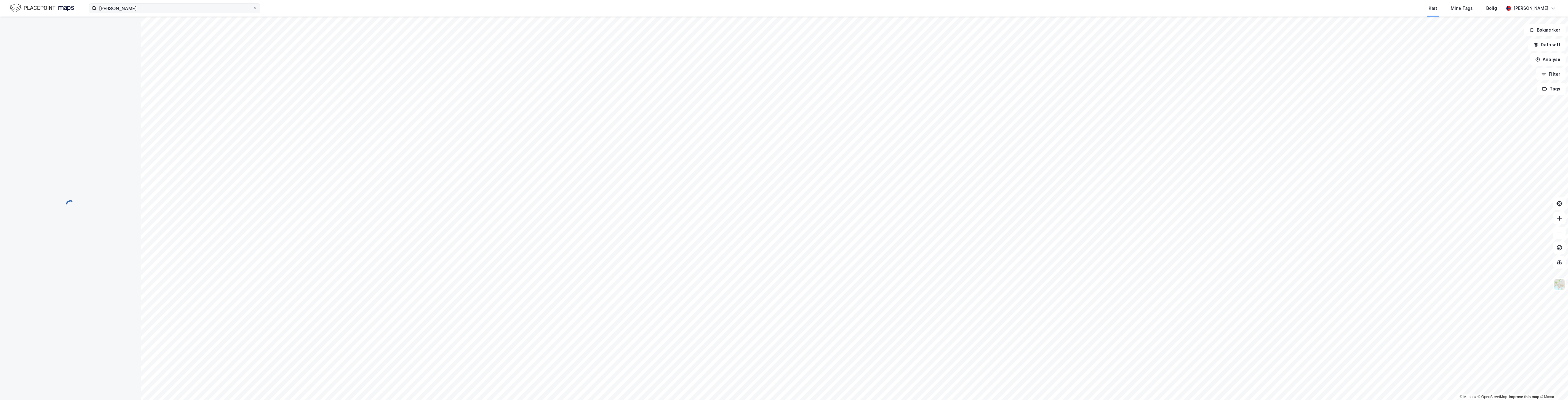
click at [145, 13] on label "[PERSON_NAME]" at bounding box center [174, 8] width 172 height 10
click at [145, 13] on input "[PERSON_NAME]" at bounding box center [174, 8] width 156 height 9
click at [0, 0] on button "MARTINS1 EIENDOM AS" at bounding box center [0, 0] width 0 height 0
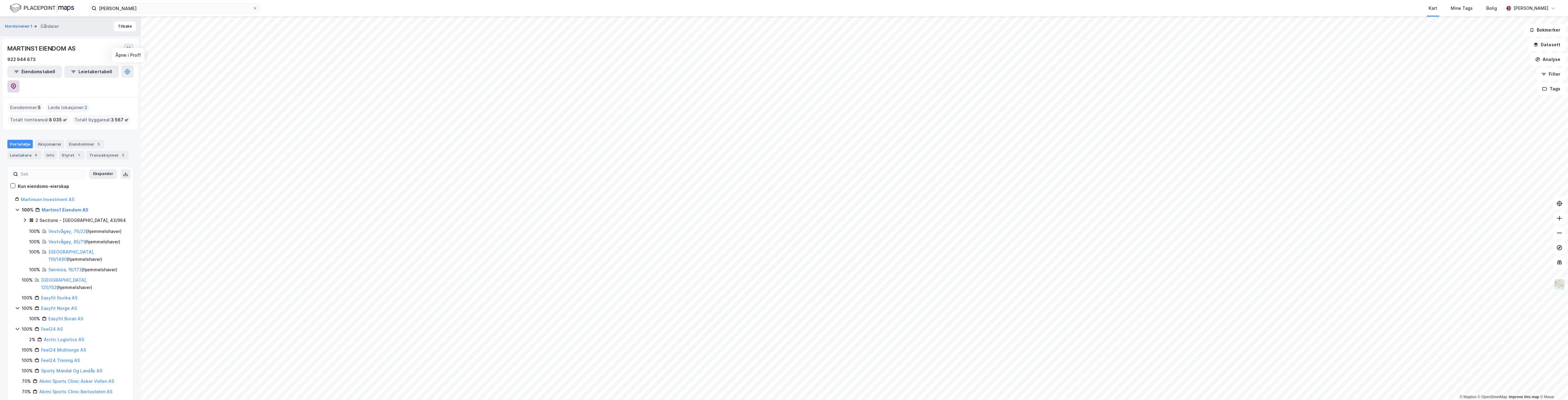
click at [16, 84] on icon at bounding box center [13, 86] width 6 height 6
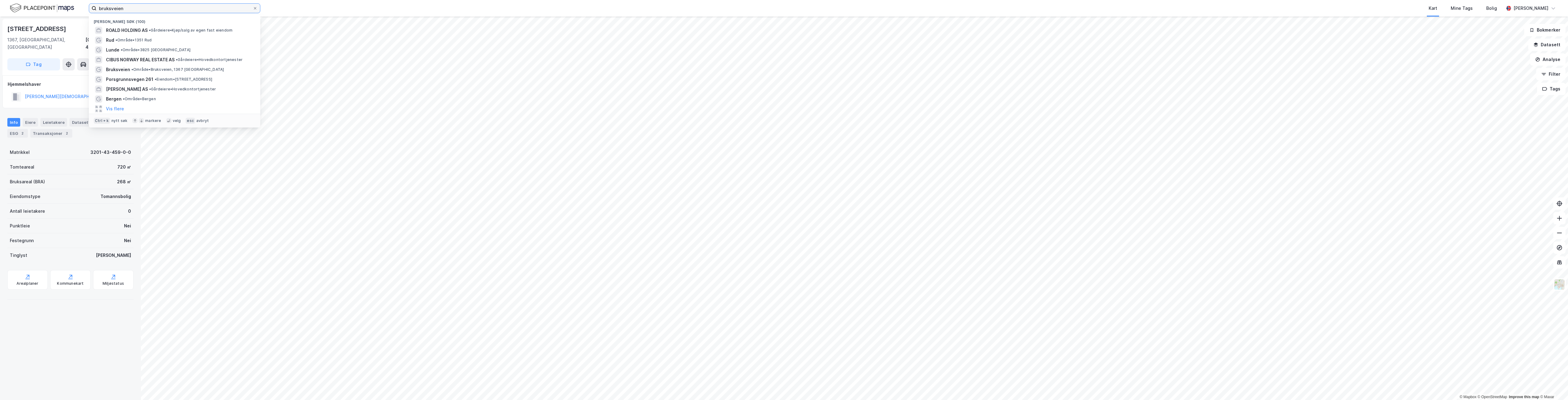
click at [138, 10] on input "bruksveien" at bounding box center [174, 8] width 156 height 9
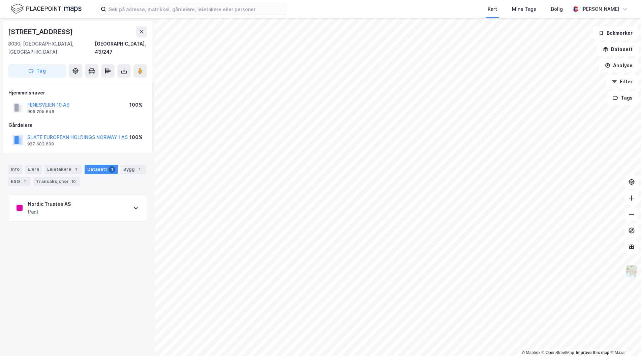
click at [88, 202] on div "Nordic Trustee AS Pant" at bounding box center [77, 208] width 138 height 27
click at [38, 200] on div "Transaksjoner 2022" at bounding box center [52, 204] width 48 height 8
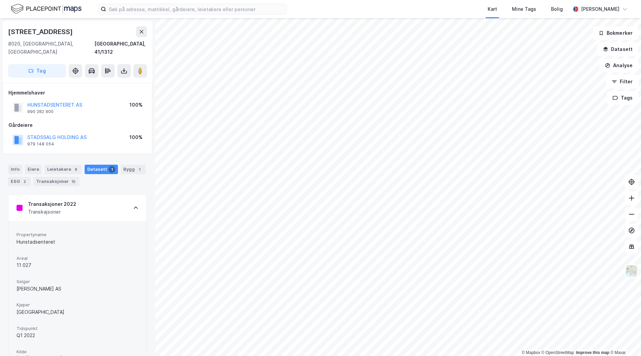
scroll to position [21, 0]
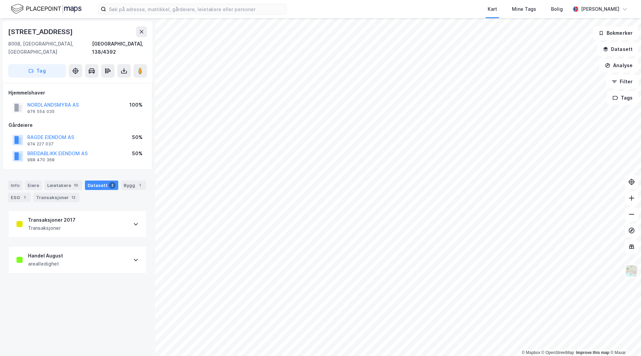
click at [90, 256] on div "Handel August arealledighet" at bounding box center [77, 259] width 138 height 27
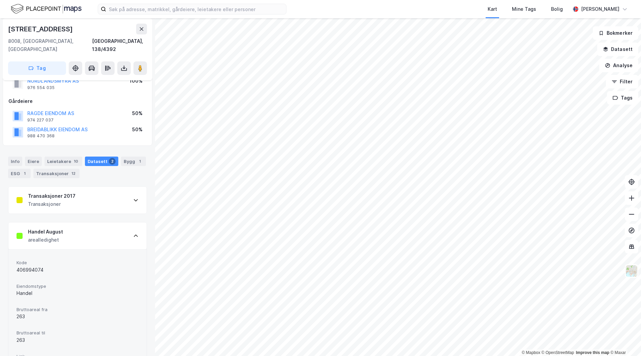
scroll to position [50, 0]
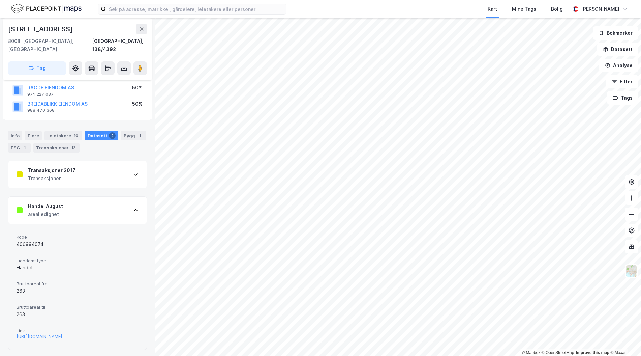
click at [111, 172] on div "Transaksjoner 2017 Transaksjoner" at bounding box center [77, 174] width 138 height 27
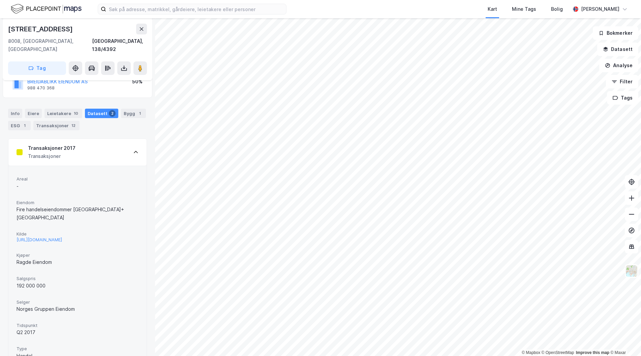
scroll to position [83, 0]
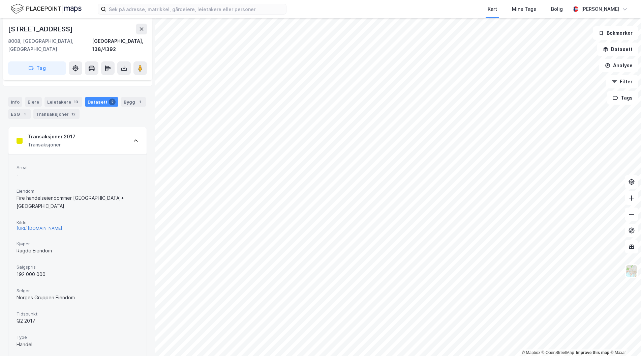
click at [62, 225] on div "http://www.estatenyheter.no/2017/05/19/norgesgruppen-solgte-ragde/?mc_cid=9209f…" at bounding box center [40, 228] width 46 height 6
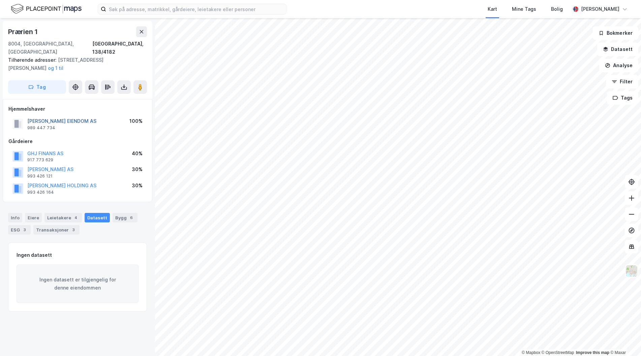
click at [0, 0] on button "GUNVALD JOHANSEN EIENDOM AS" at bounding box center [0, 0] width 0 height 0
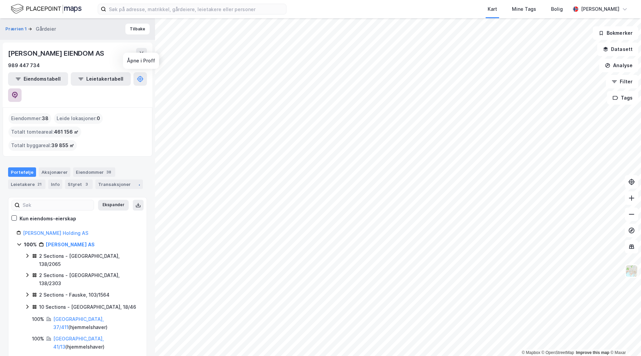
click at [18, 92] on icon at bounding box center [14, 95] width 7 height 7
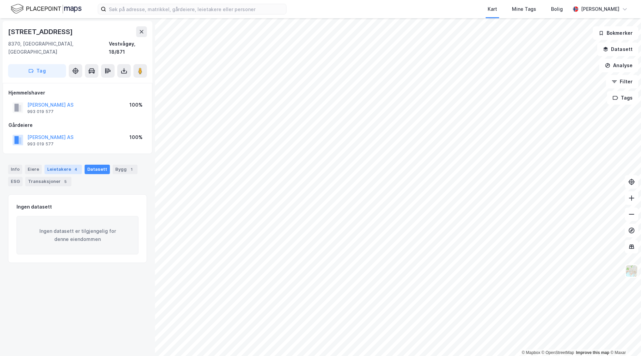
click at [63, 165] on div "Leietakere 4" at bounding box center [63, 169] width 37 height 9
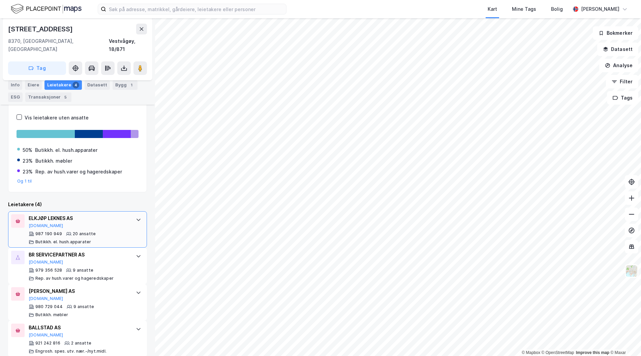
scroll to position [106, 0]
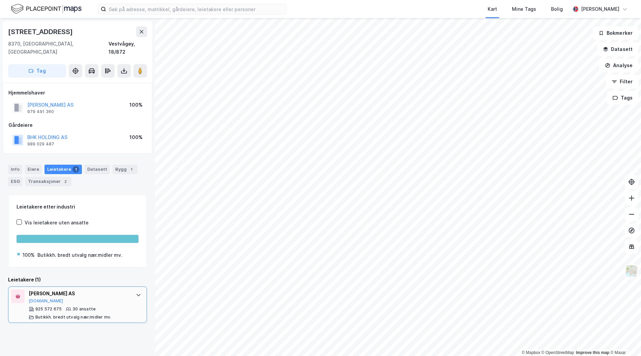
click at [100, 286] on div "K. KRISTOFFERSEN AS Proff.no 925 572 675 30 ansatte Butikkh. bredt utvalg nær.m…" at bounding box center [77, 304] width 139 height 36
click at [0, 0] on button "BHK HOLDING AS" at bounding box center [0, 0] width 0 height 0
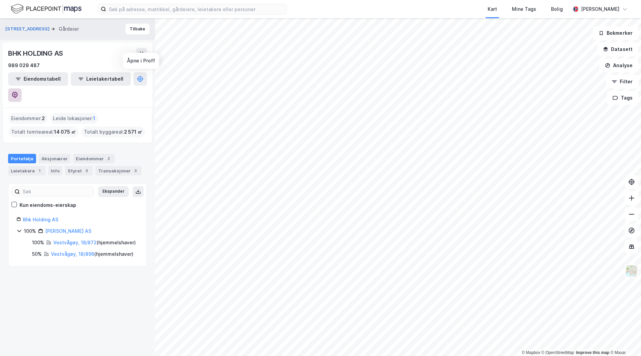
click at [18, 92] on icon at bounding box center [15, 95] width 6 height 7
click at [29, 166] on div "Leietakere 1" at bounding box center [26, 170] width 37 height 9
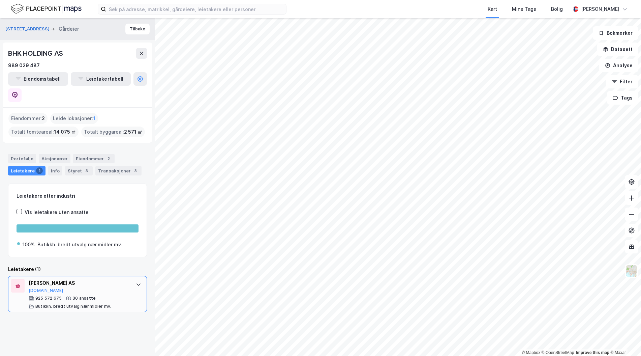
click at [91, 279] on div "K. KRISTOFFERSEN AS Proff.no 925 572 675 30 ansatte Butikkh. bredt utvalg nær.m…" at bounding box center [79, 294] width 100 height 30
click at [132, 30] on button "Tilbake" at bounding box center [137, 29] width 24 height 11
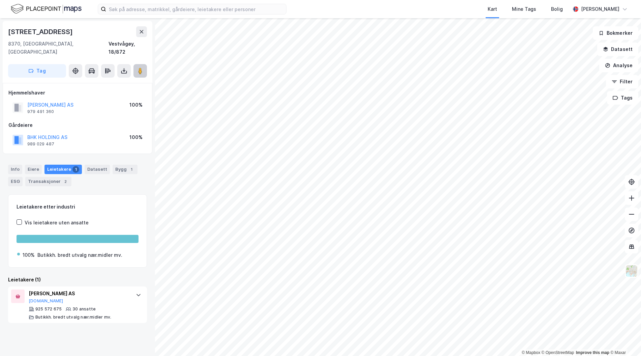
click at [140, 67] on image at bounding box center [140, 70] width 4 height 7
click at [74, 289] on div "K. KRISTOFFERSEN AS" at bounding box center [79, 293] width 100 height 8
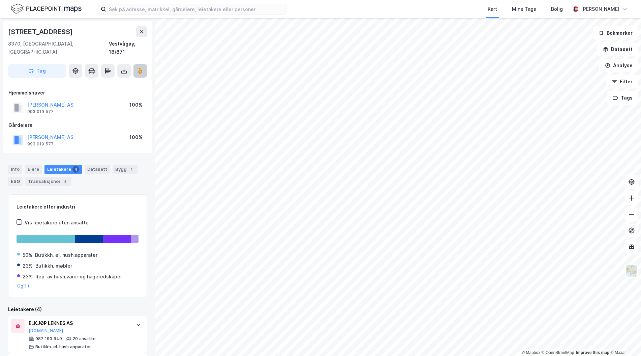
click at [140, 67] on image at bounding box center [140, 70] width 4 height 7
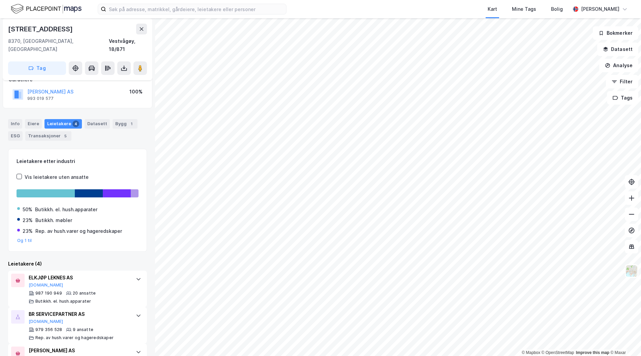
scroll to position [106, 0]
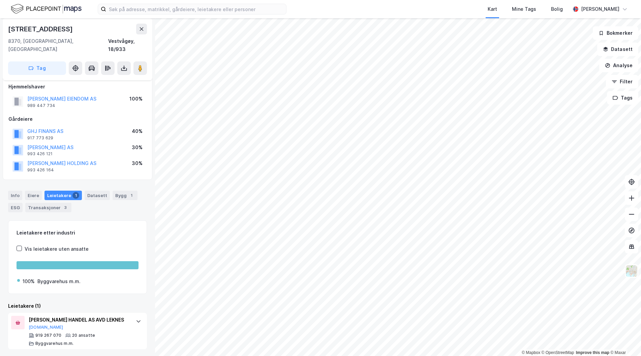
scroll to position [7, 0]
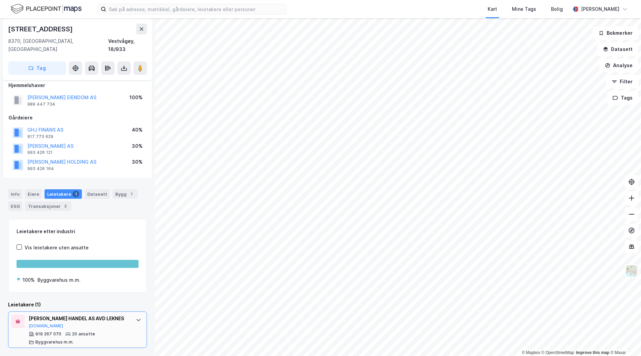
click at [95, 322] on div "GUNVALD JOHANSEN HANDEL AS AVD LEKNES Brreg.no" at bounding box center [79, 321] width 100 height 14
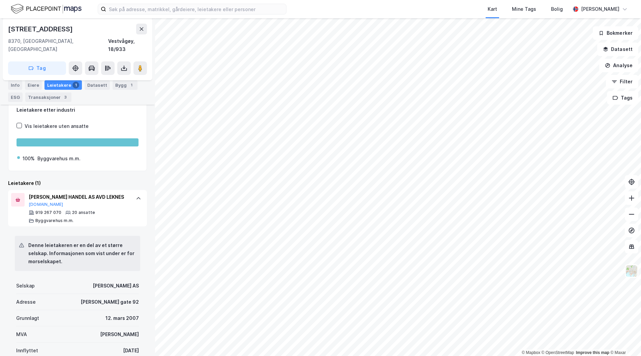
scroll to position [75, 0]
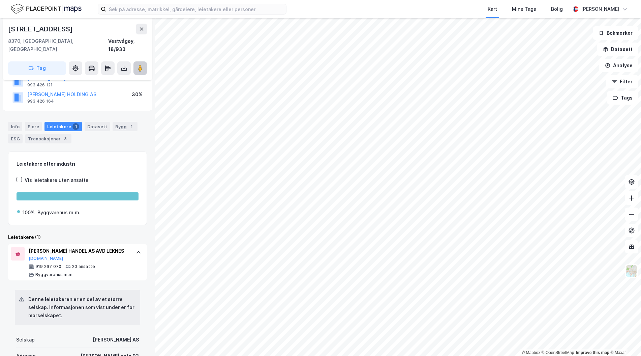
click at [143, 65] on icon at bounding box center [140, 68] width 7 height 7
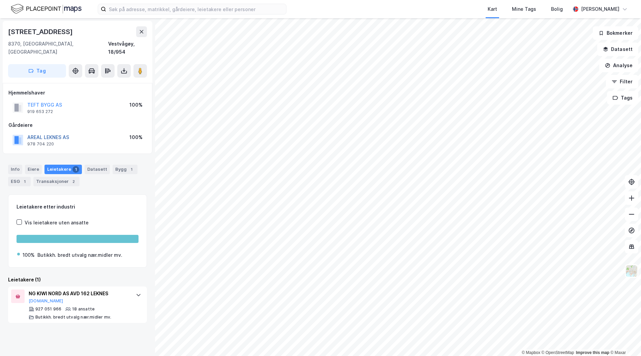
click at [0, 0] on button "AREAL LEKNES AS" at bounding box center [0, 0] width 0 height 0
click at [0, 0] on button "BJØRN EIENDOM AS" at bounding box center [0, 0] width 0 height 0
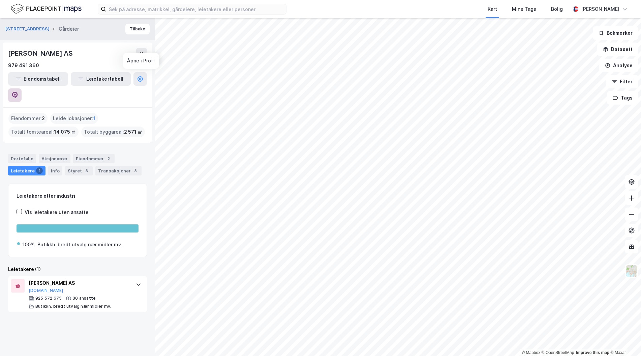
click at [18, 92] on icon at bounding box center [14, 95] width 7 height 7
click at [109, 166] on div "Transaksjoner 3" at bounding box center [118, 170] width 46 height 9
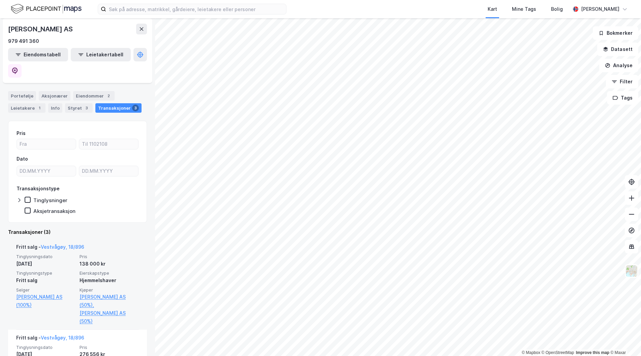
scroll to position [60, 0]
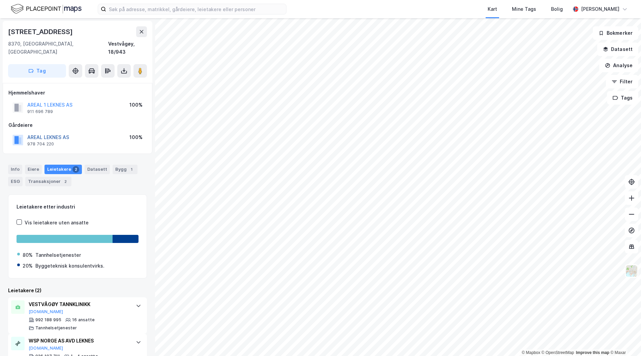
click at [0, 0] on button "AREAL LEKNES AS" at bounding box center [0, 0] width 0 height 0
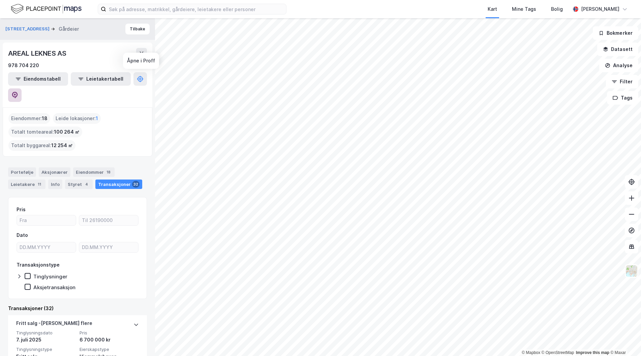
click at [18, 92] on icon at bounding box center [14, 95] width 7 height 7
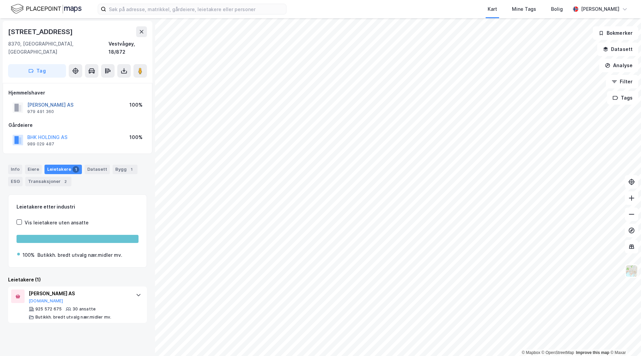
click at [0, 0] on button "BJØRN EIENDOM AS" at bounding box center [0, 0] width 0 height 0
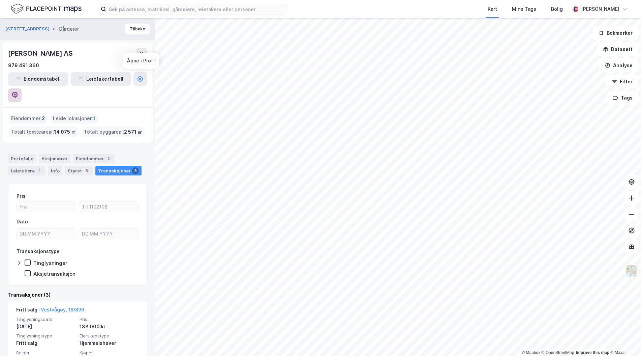
click at [16, 93] on icon at bounding box center [15, 94] width 2 height 2
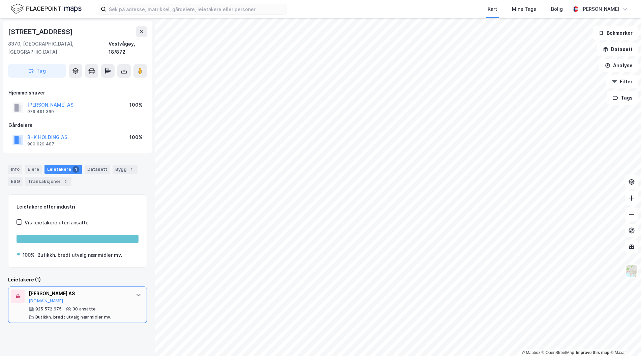
click at [81, 296] on div "K. KRISTOFFERSEN AS Proff.no 925 572 675 30 ansatte Butikkh. bredt utvalg nær.m…" at bounding box center [79, 304] width 100 height 30
click at [0, 0] on button "BJØRN EIENDOM AS" at bounding box center [0, 0] width 0 height 0
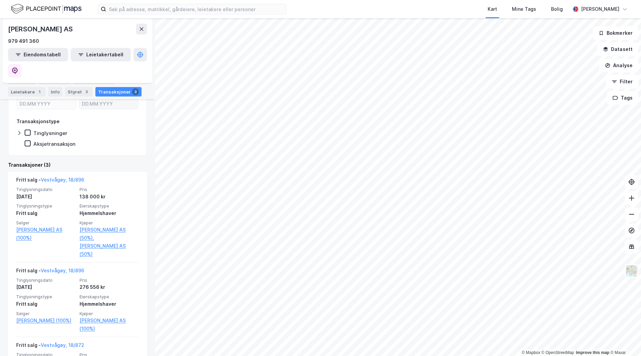
scroll to position [135, 0]
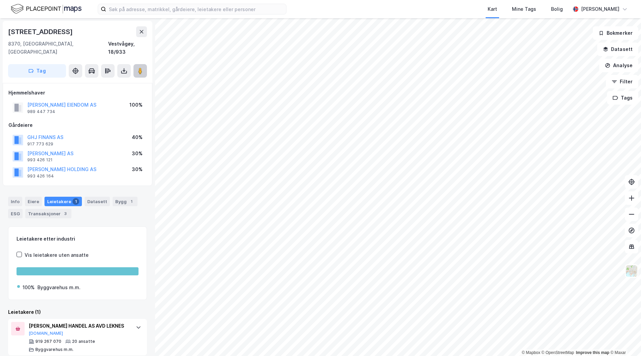
click at [136, 65] on button at bounding box center [140, 70] width 13 height 13
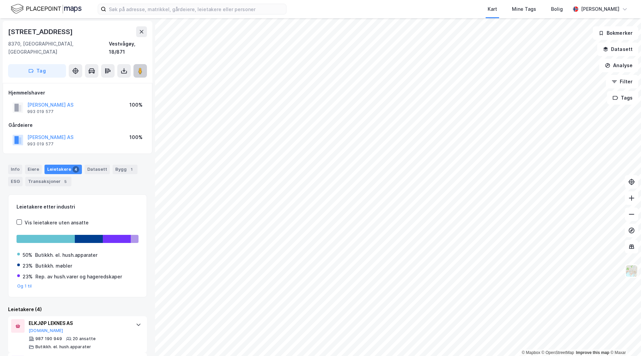
click at [143, 67] on icon at bounding box center [140, 70] width 7 height 7
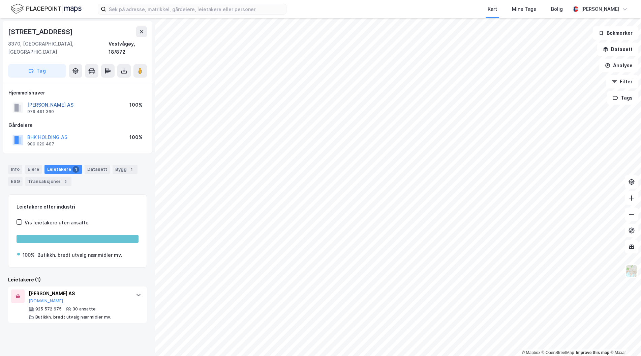
click at [0, 0] on button "BJØRN EIENDOM AS" at bounding box center [0, 0] width 0 height 0
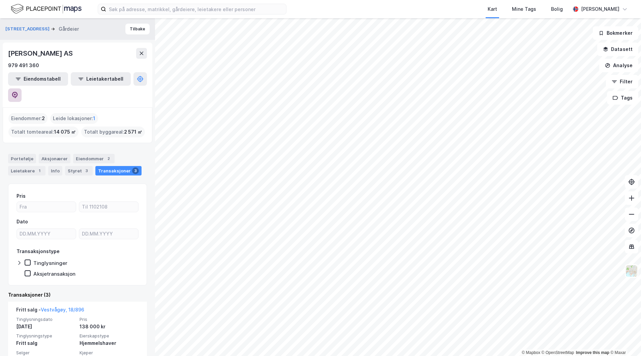
click at [18, 92] on icon at bounding box center [14, 95] width 7 height 7
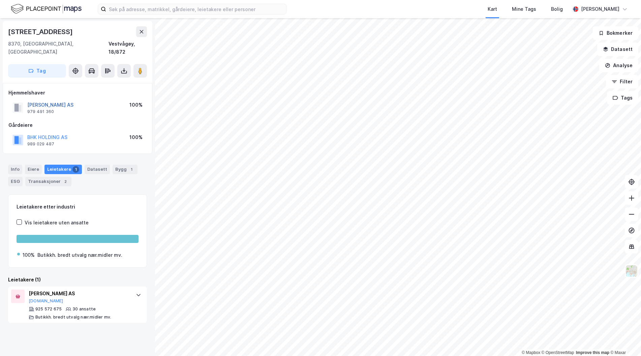
click at [0, 0] on button "BJØRN EIENDOM AS" at bounding box center [0, 0] width 0 height 0
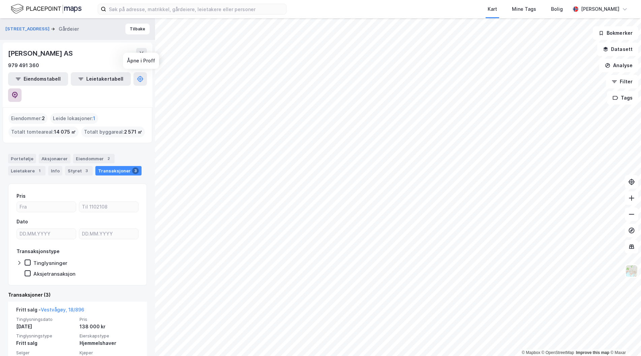
click at [18, 92] on icon at bounding box center [15, 95] width 6 height 7
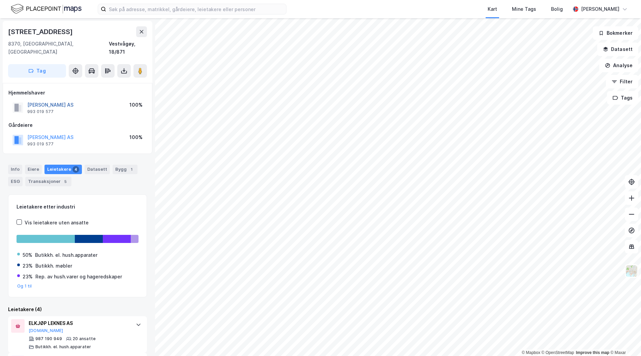
click at [0, 0] on button "BR LEKNES AS" at bounding box center [0, 0] width 0 height 0
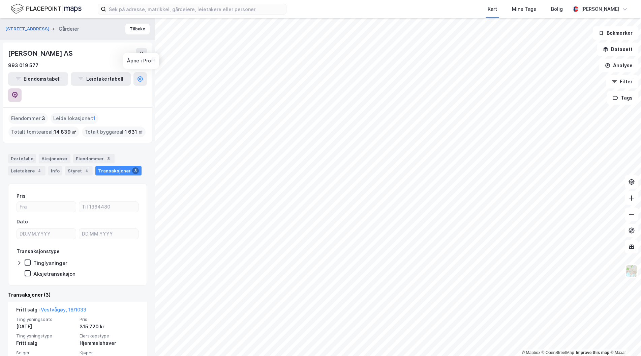
click at [18, 92] on icon at bounding box center [14, 95] width 7 height 7
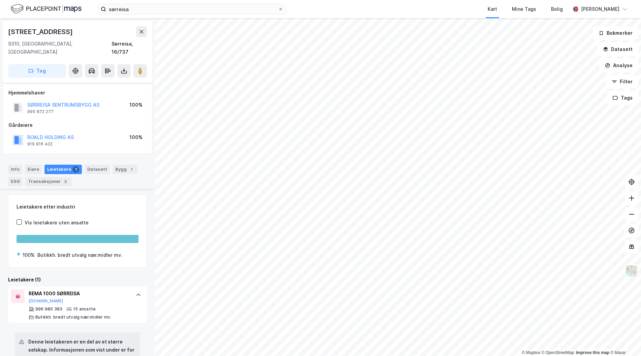
scroll to position [315, 0]
